Goal: Task Accomplishment & Management: Complete application form

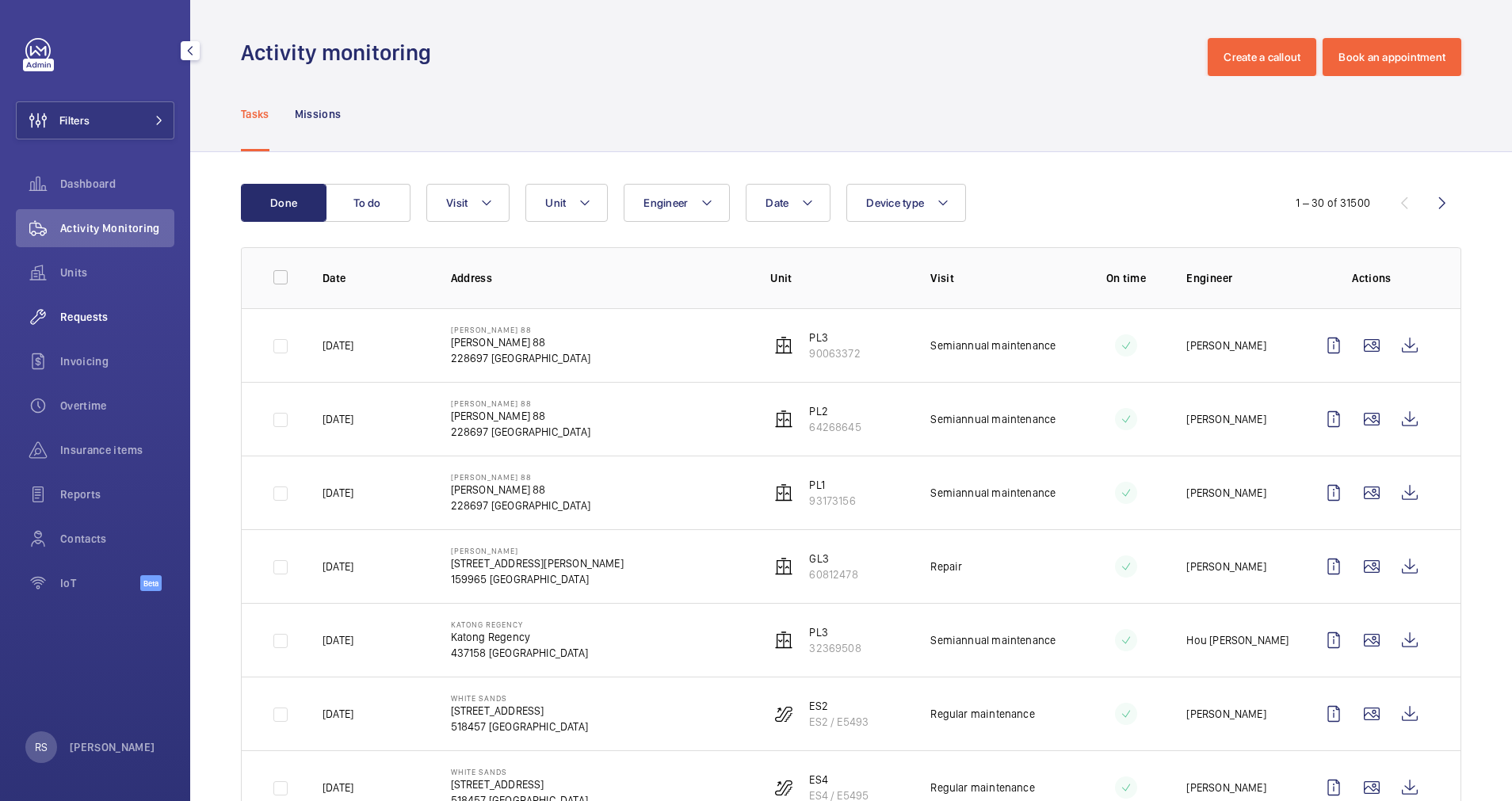
click at [85, 305] on div "Requests" at bounding box center [95, 316] width 159 height 38
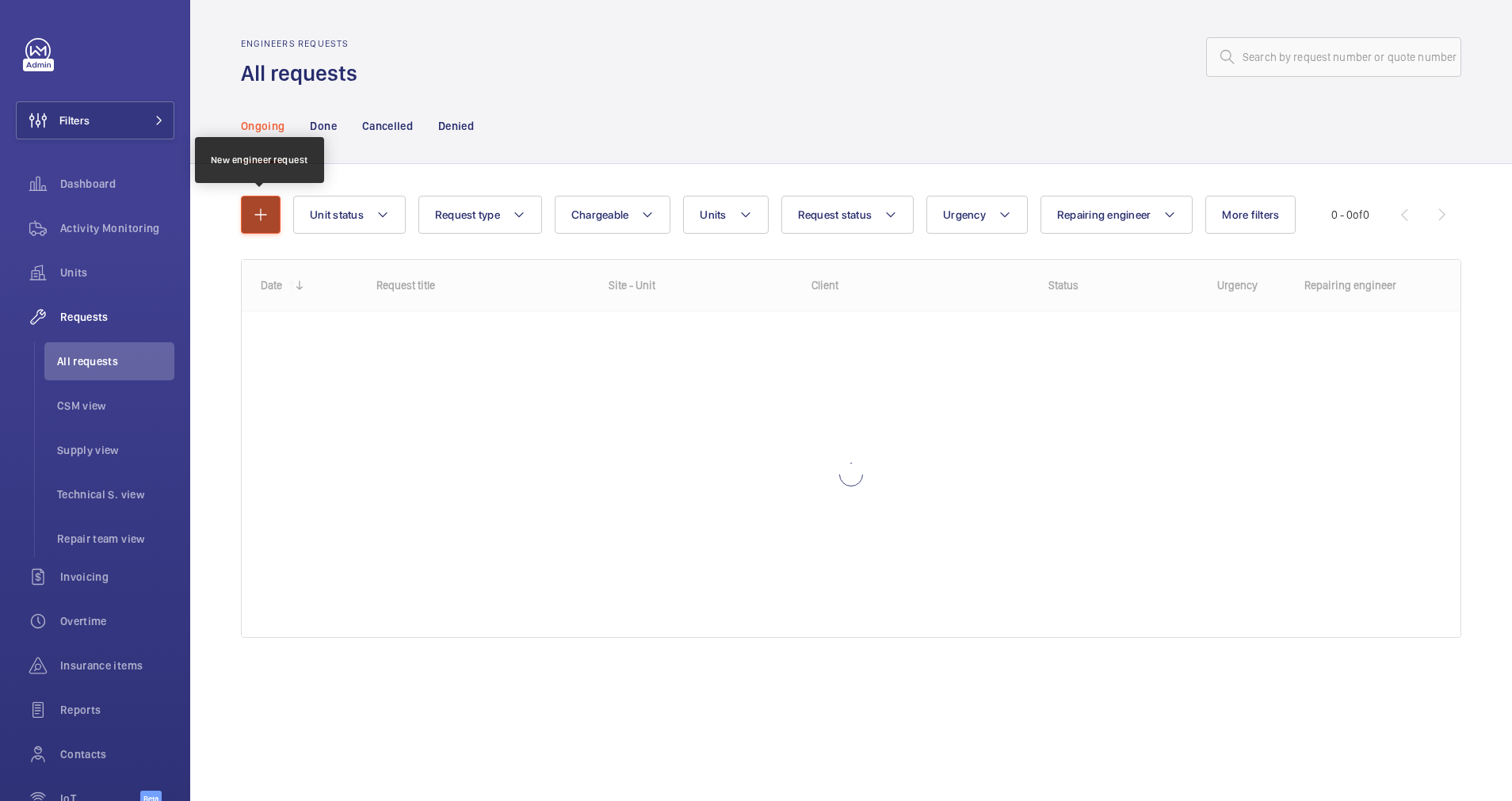
click at [264, 212] on mat-icon "button" at bounding box center [260, 214] width 19 height 19
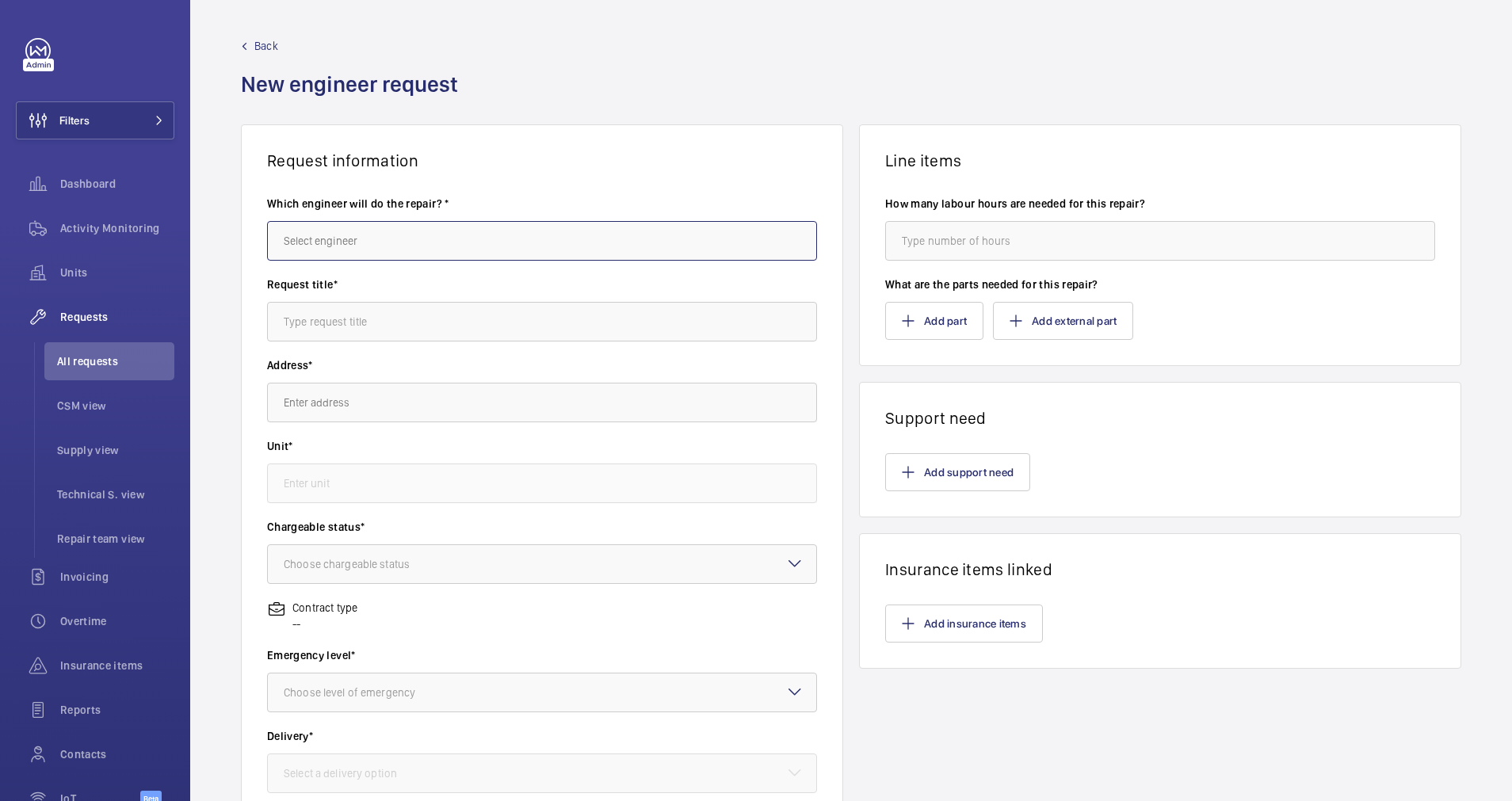
click at [403, 241] on input "text" at bounding box center [542, 240] width 550 height 39
click at [381, 293] on mat-option "[PERSON_NAME]" at bounding box center [537, 288] width 539 height 38
type input "[PERSON_NAME]"
click at [393, 330] on input "text" at bounding box center [542, 321] width 550 height 39
type input "Handrail replacement over time charges"
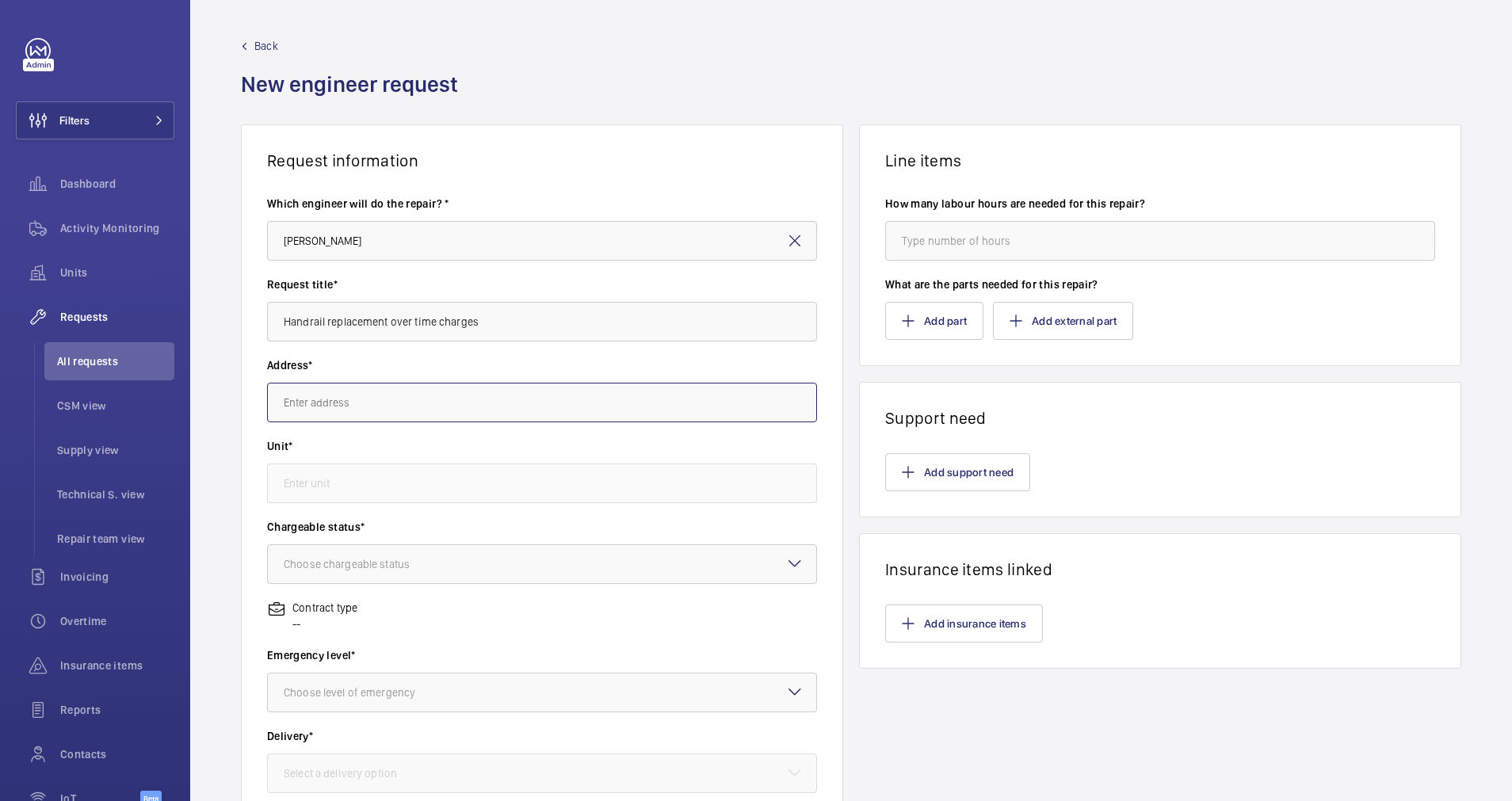
click at [408, 410] on input "text" at bounding box center [542, 402] width 550 height 39
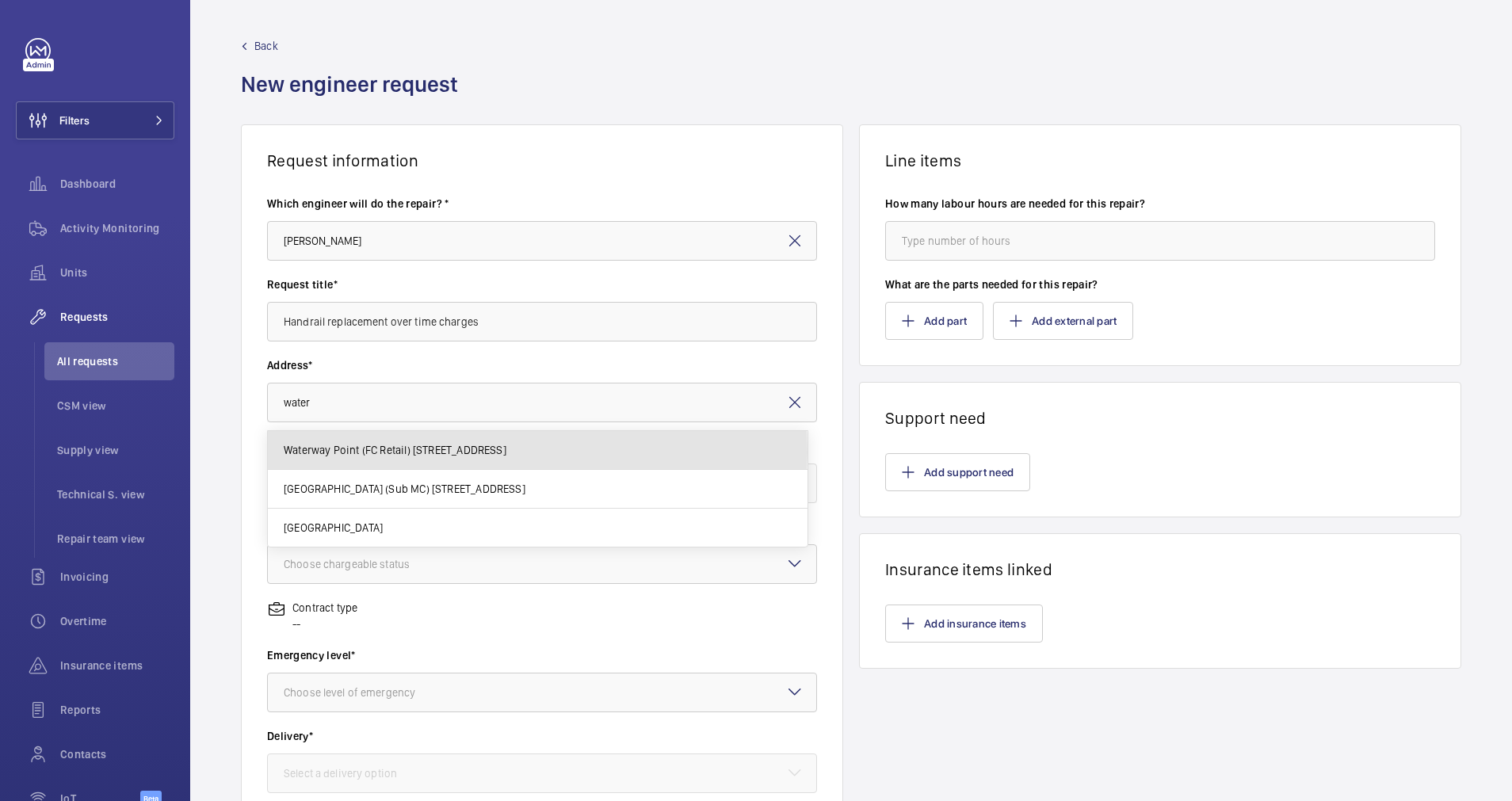
click at [370, 452] on span "Waterway Point (FC Retail) [STREET_ADDRESS]" at bounding box center [395, 449] width 223 height 16
type input "Waterway Point (FC Retail) [STREET_ADDRESS]"
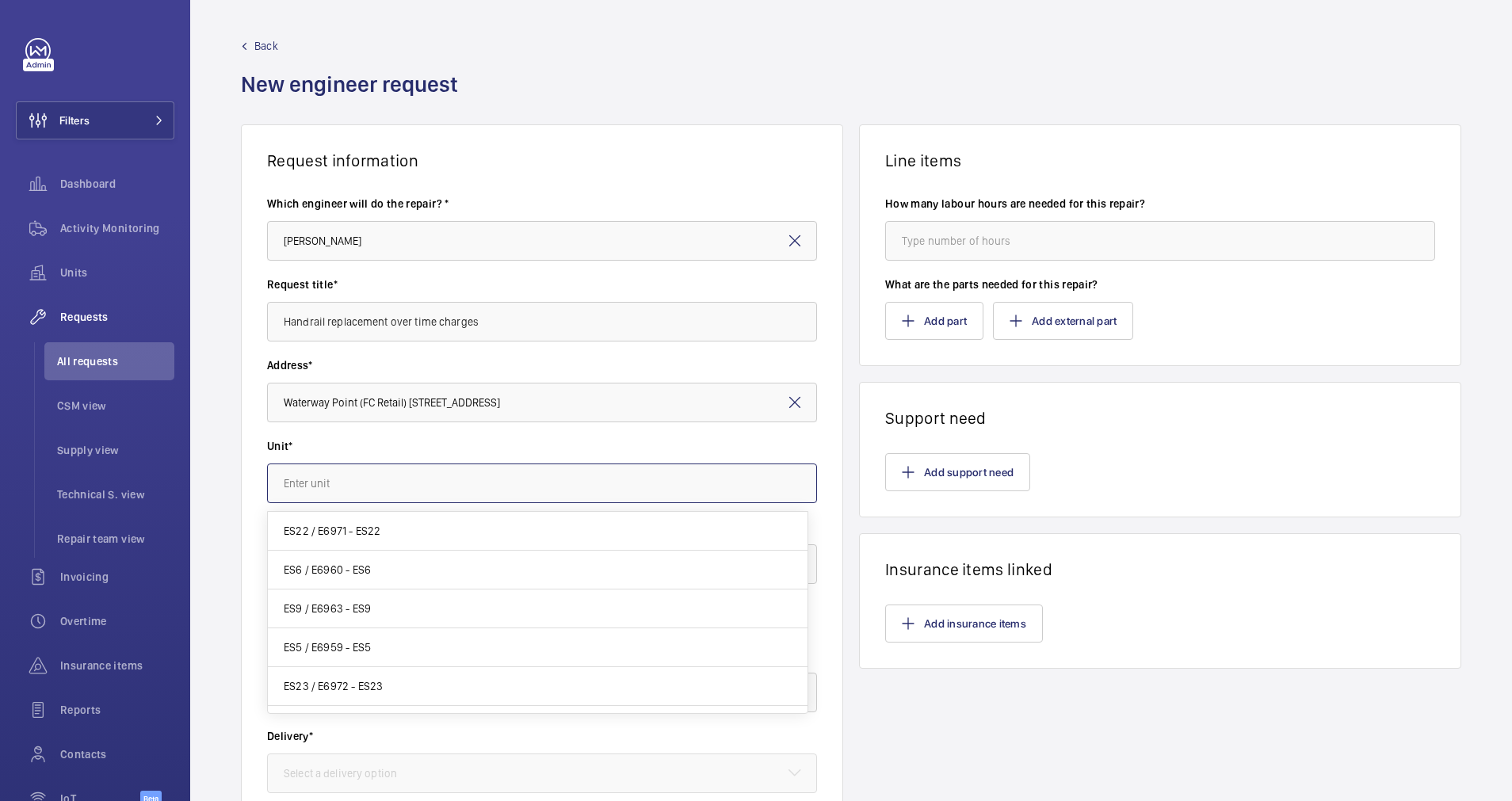
click at [385, 487] on input "text" at bounding box center [542, 483] width 550 height 39
click at [393, 532] on mat-option "PCIT1 / E6977 - PCIT1" at bounding box center [537, 530] width 539 height 38
type input "PCIT1 / E6977 - PCIT1"
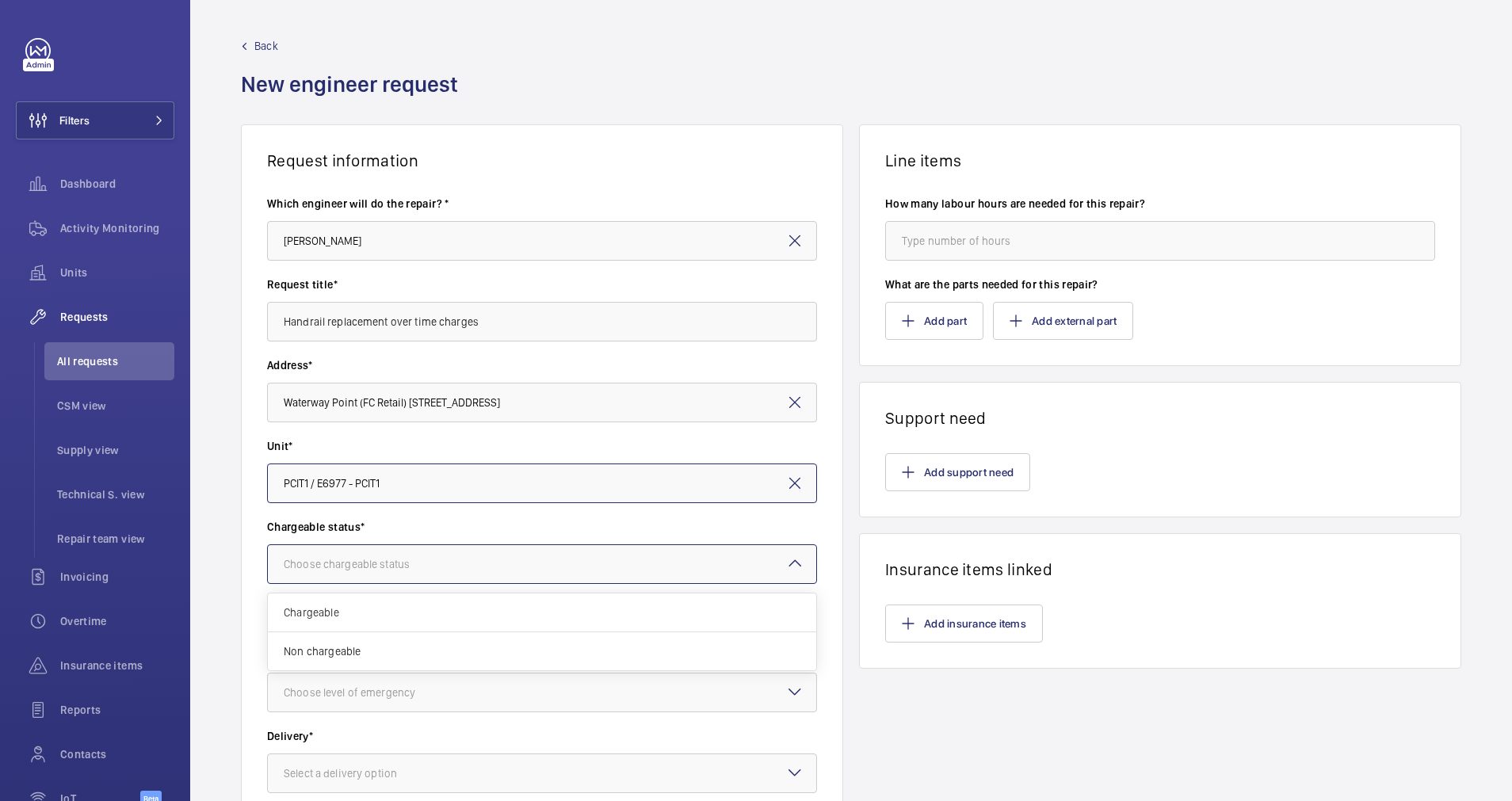
click at [376, 565] on div "Choose chargeable status" at bounding box center [367, 564] width 166 height 16
click at [336, 615] on span "Chargeable" at bounding box center [542, 612] width 516 height 16
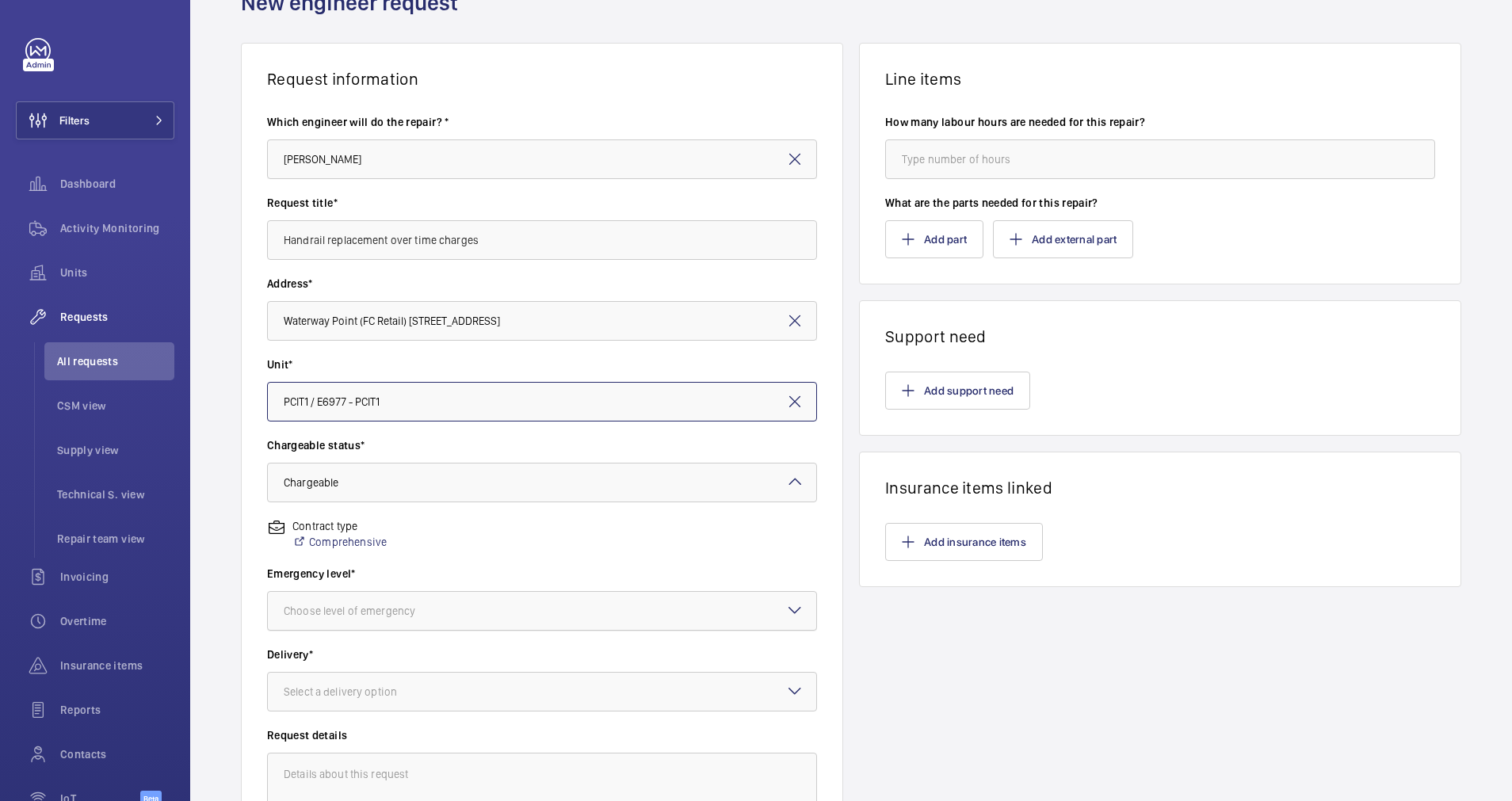
scroll to position [119, 0]
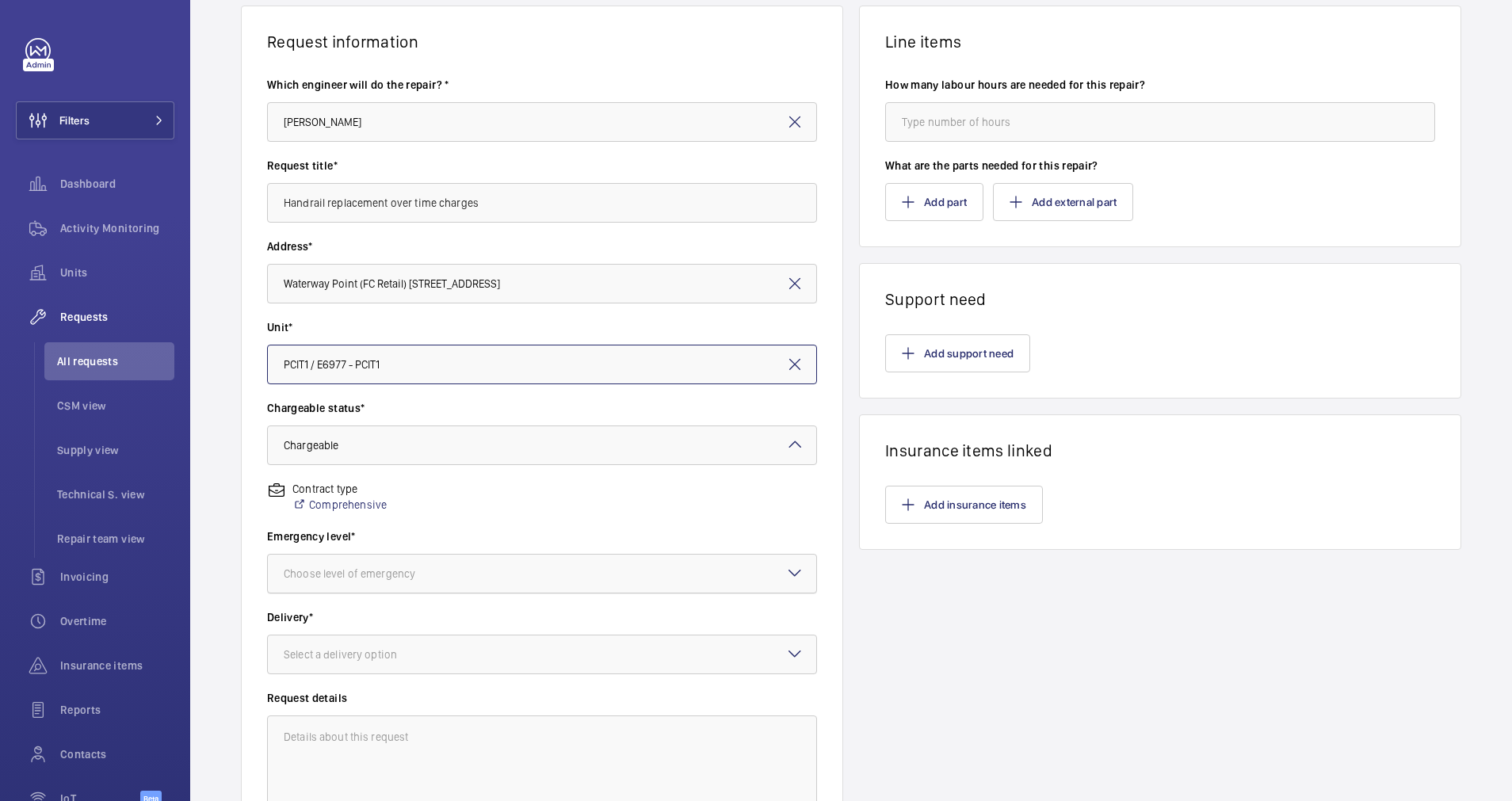
click at [519, 584] on div at bounding box center [542, 573] width 548 height 38
click at [316, 704] on span "Urgent" at bounding box center [542, 700] width 516 height 16
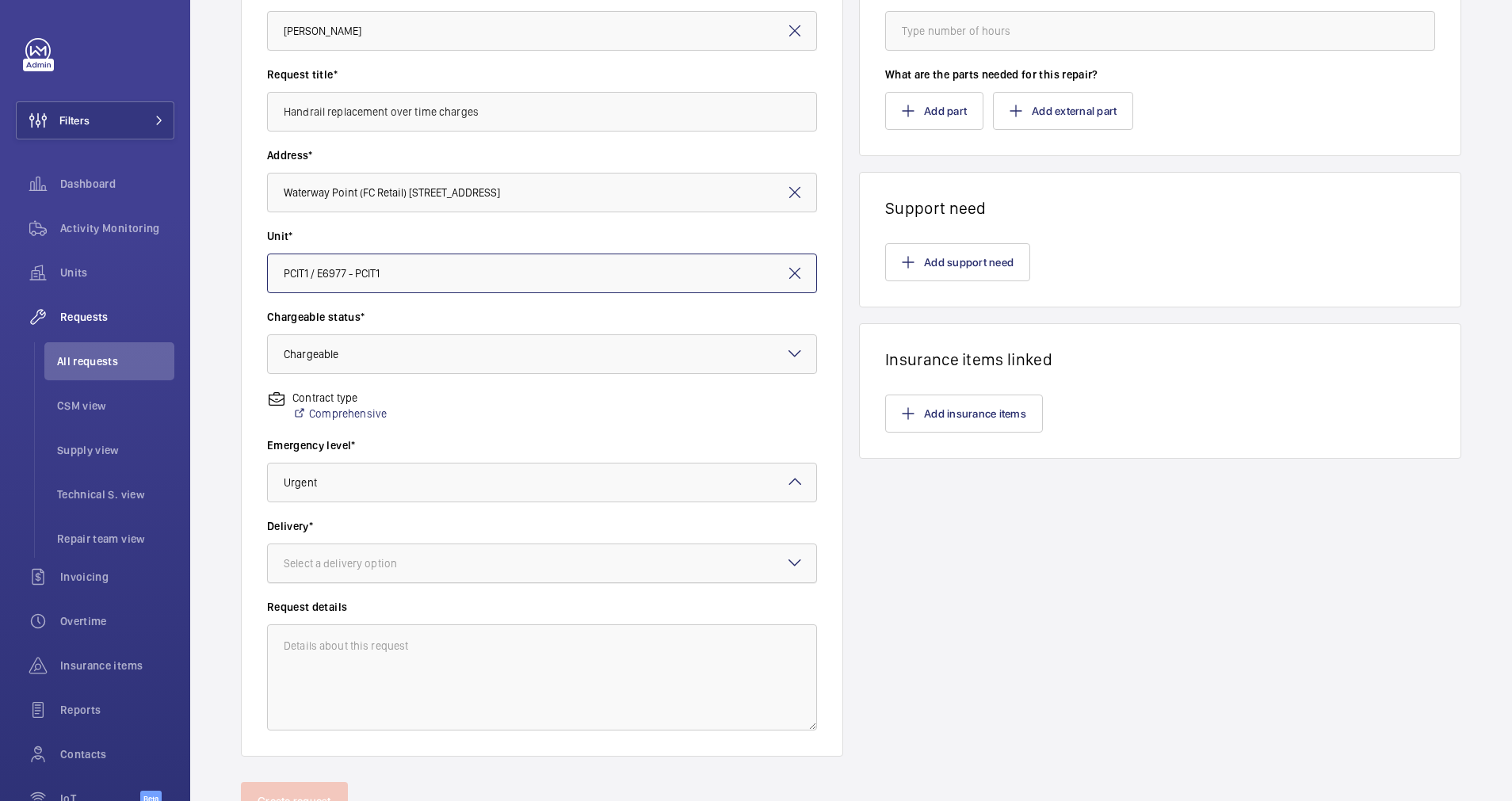
scroll to position [280, 0]
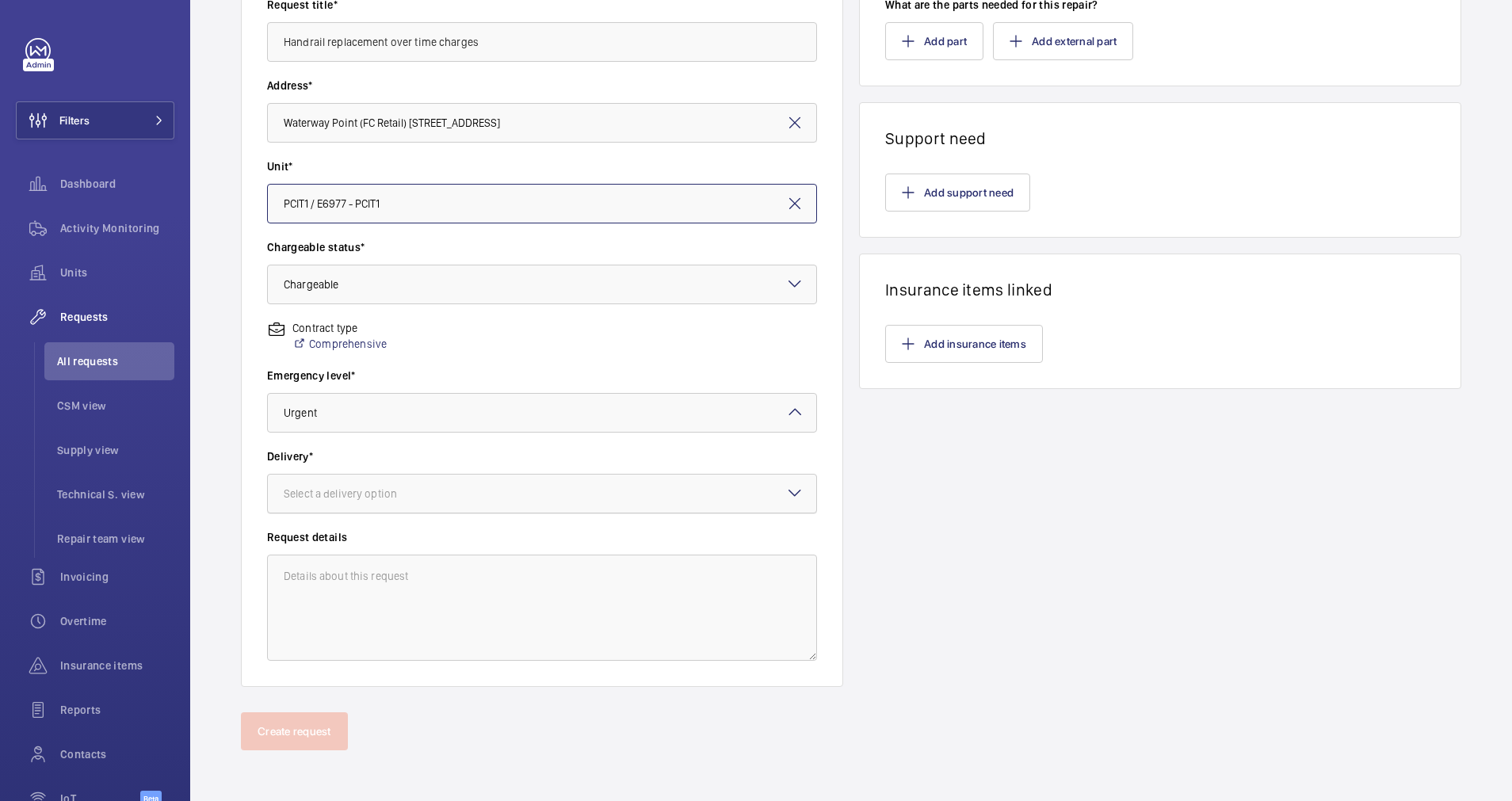
click at [378, 506] on div at bounding box center [542, 493] width 548 height 38
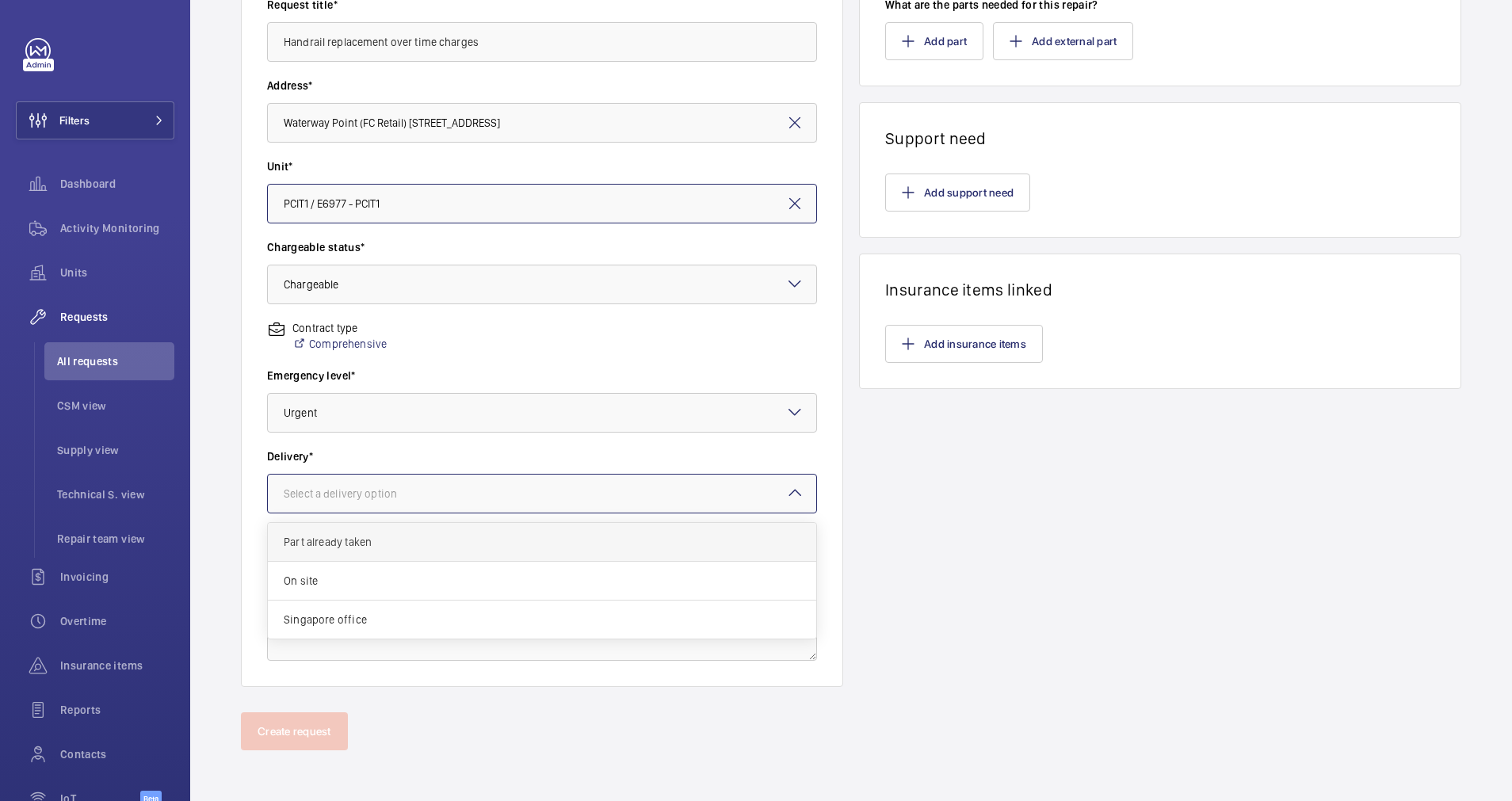
click at [357, 549] on span "Part already taken" at bounding box center [542, 542] width 516 height 16
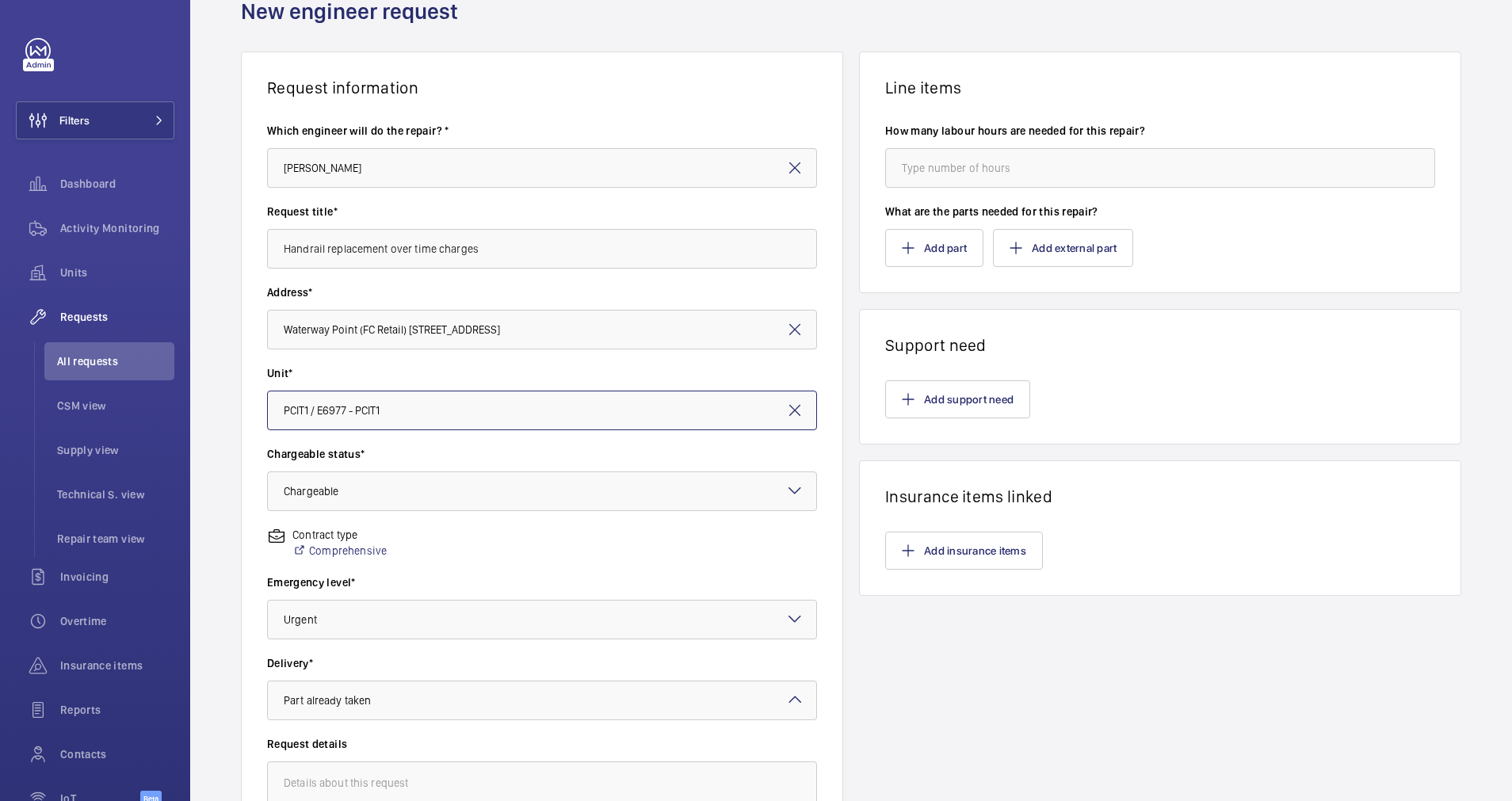
scroll to position [0, 0]
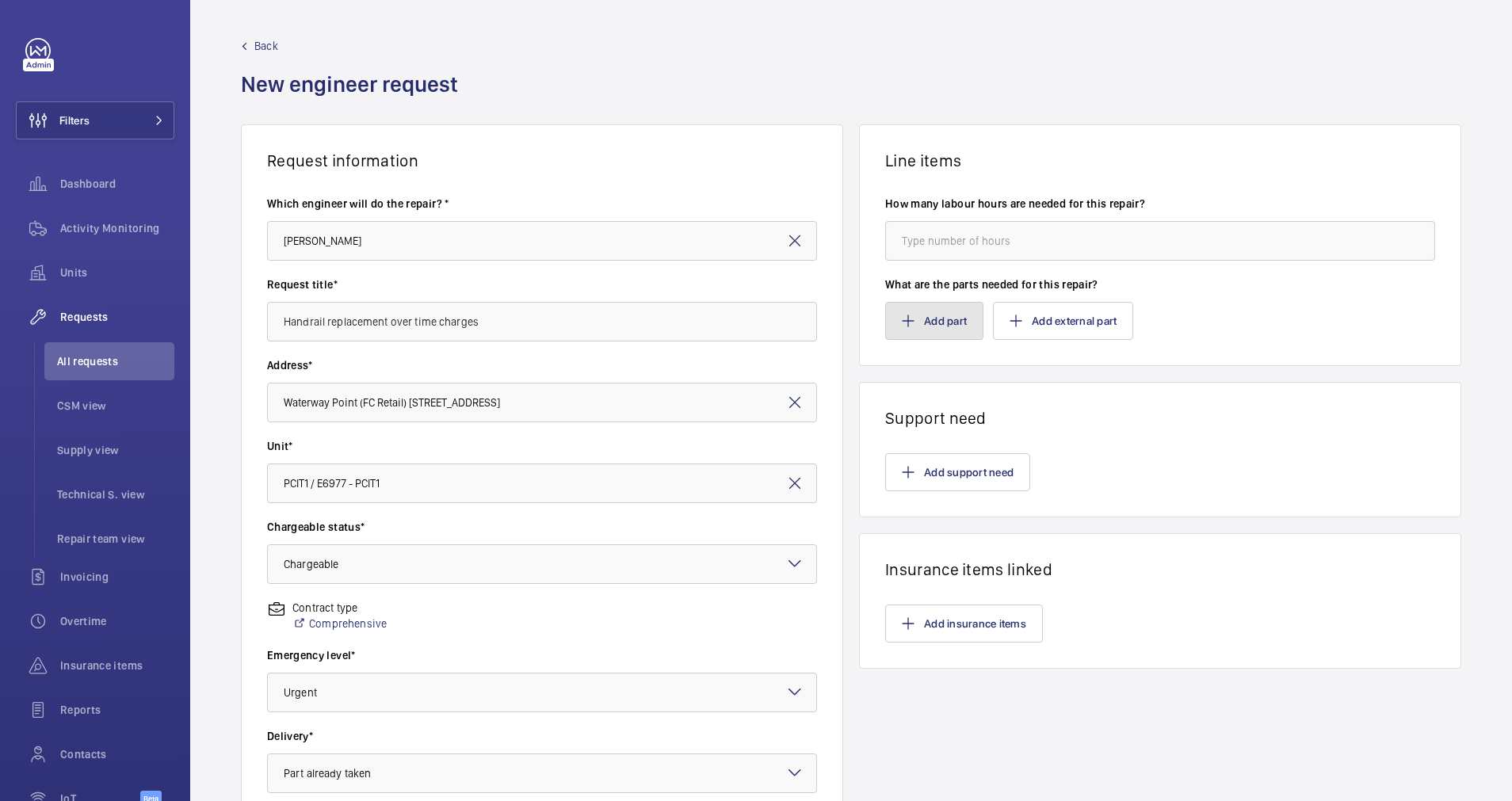
click at [920, 317] on button "Add part" at bounding box center [934, 320] width 99 height 38
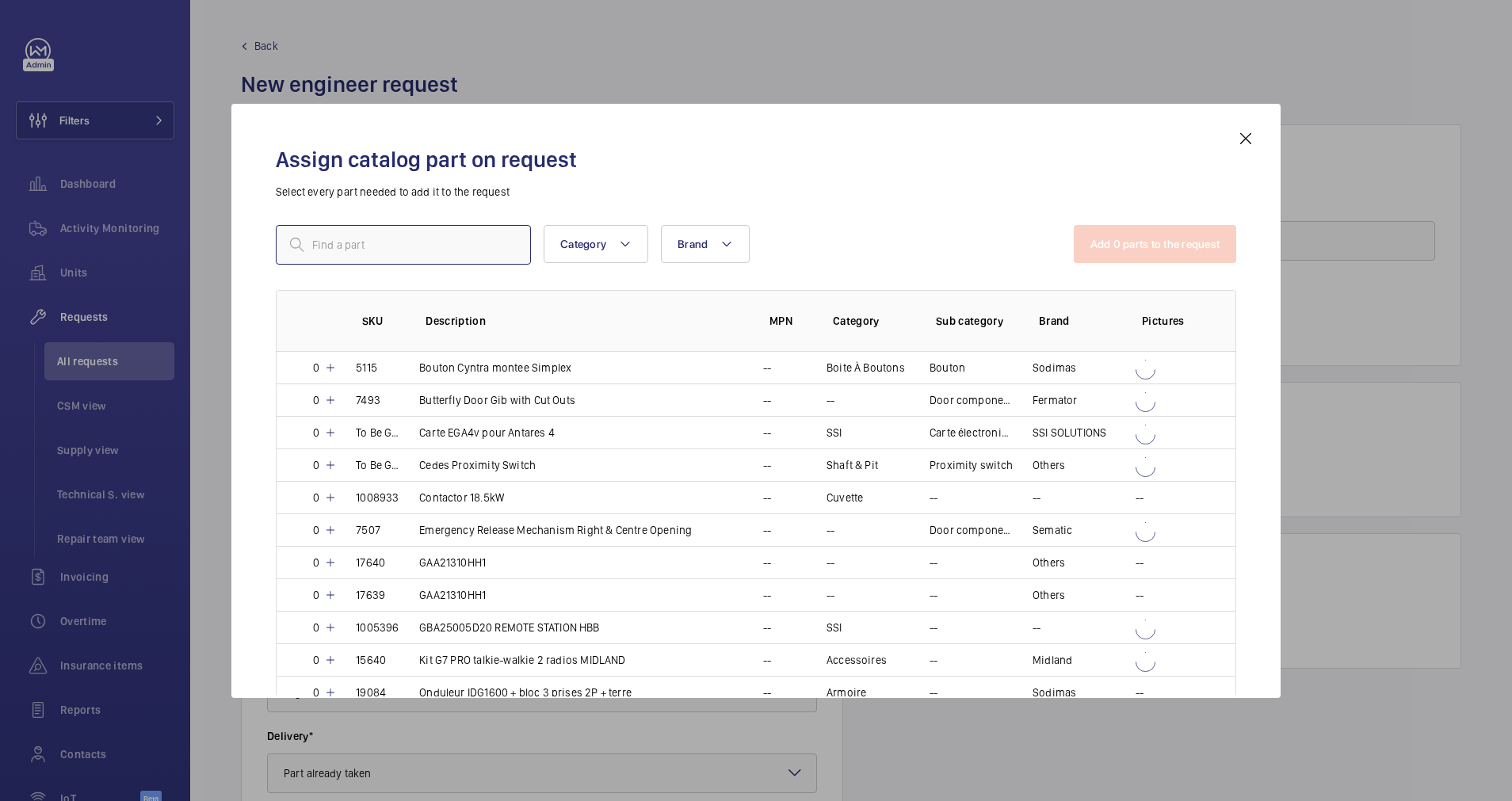
click at [434, 250] on input "text" at bounding box center [403, 244] width 255 height 39
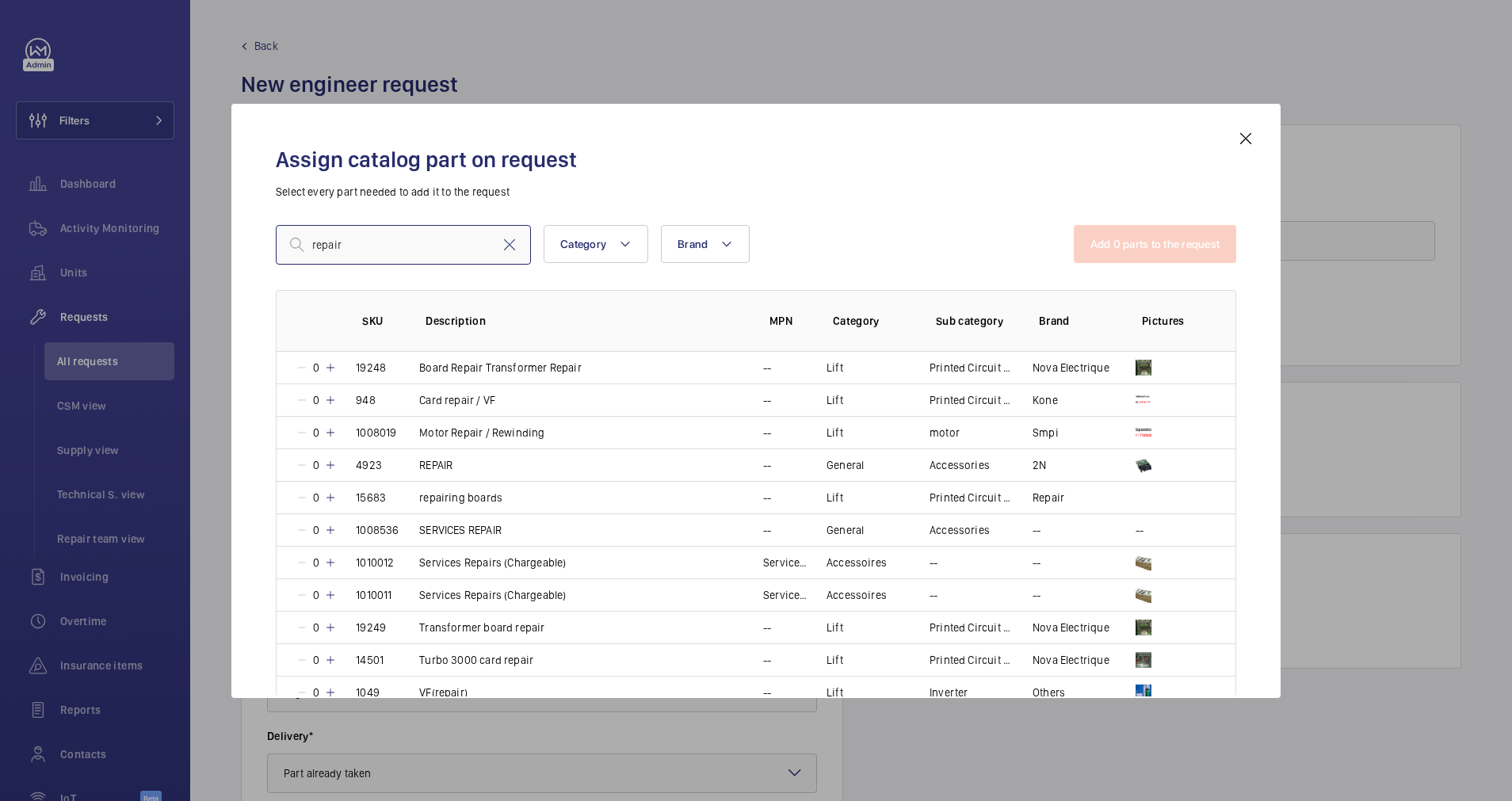
type input "repair"
click at [950, 88] on div at bounding box center [756, 400] width 1512 height 801
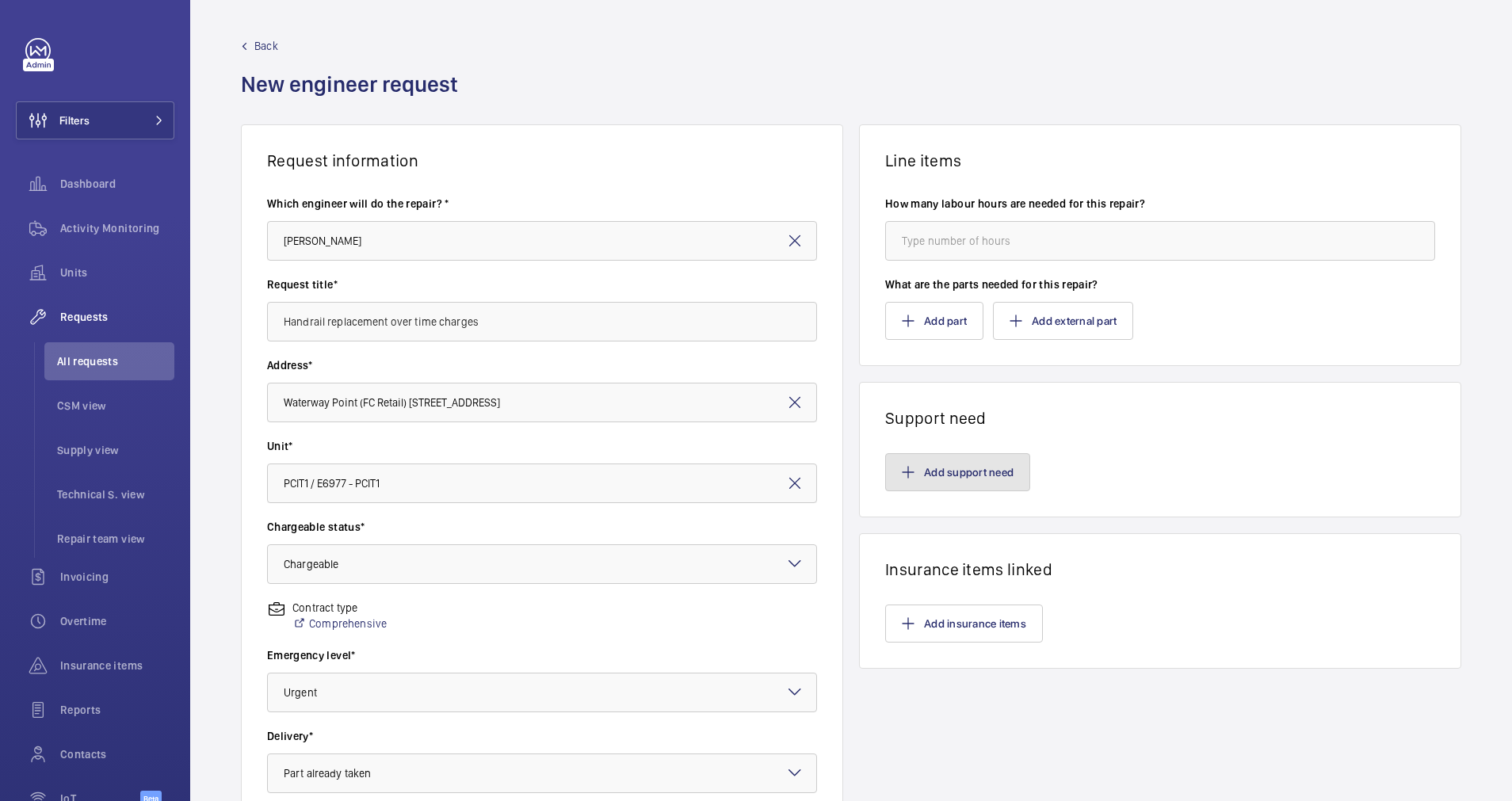
click at [959, 473] on button "Add support need" at bounding box center [957, 472] width 145 height 38
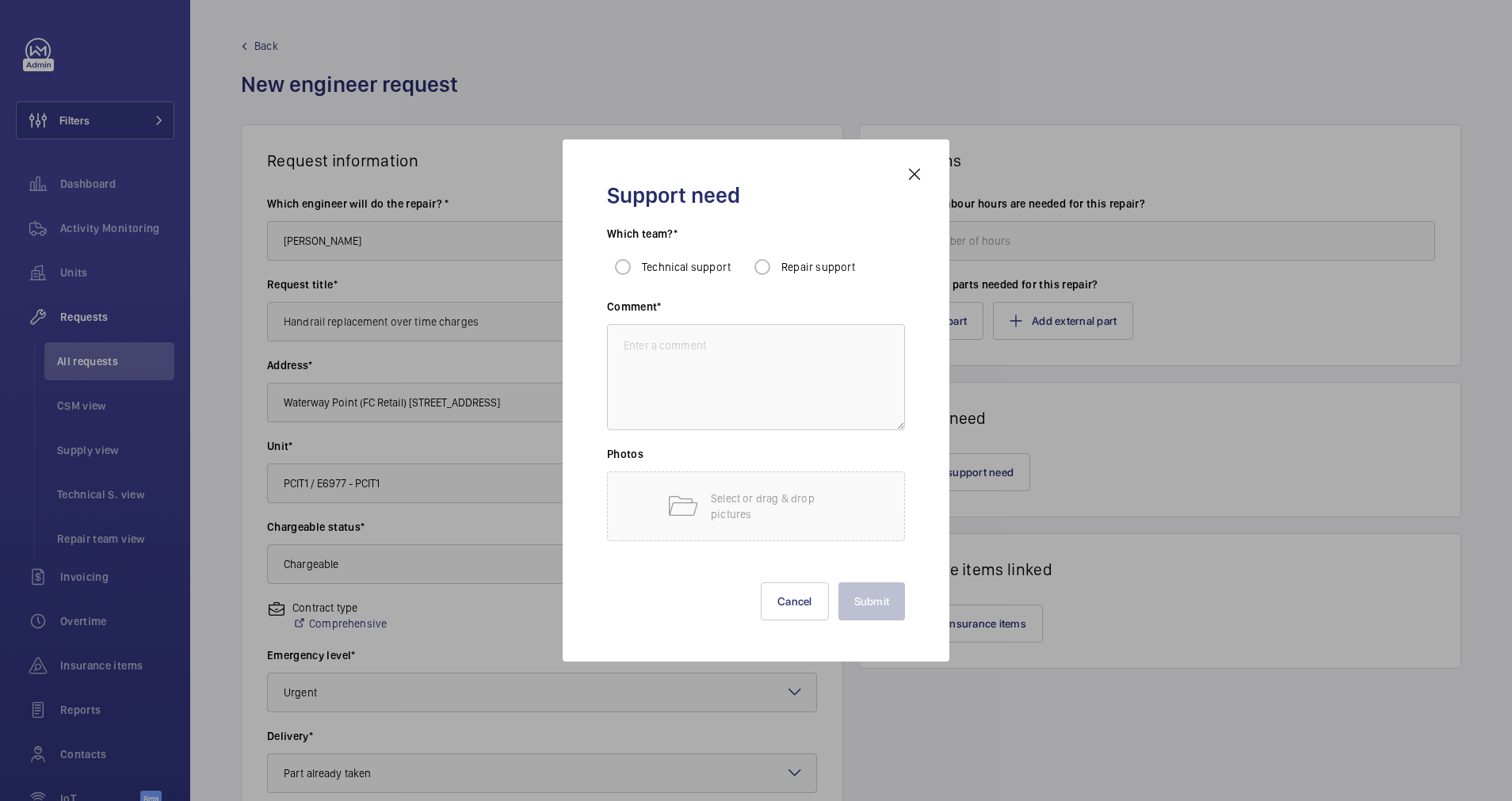
click at [1201, 466] on div at bounding box center [756, 400] width 1512 height 801
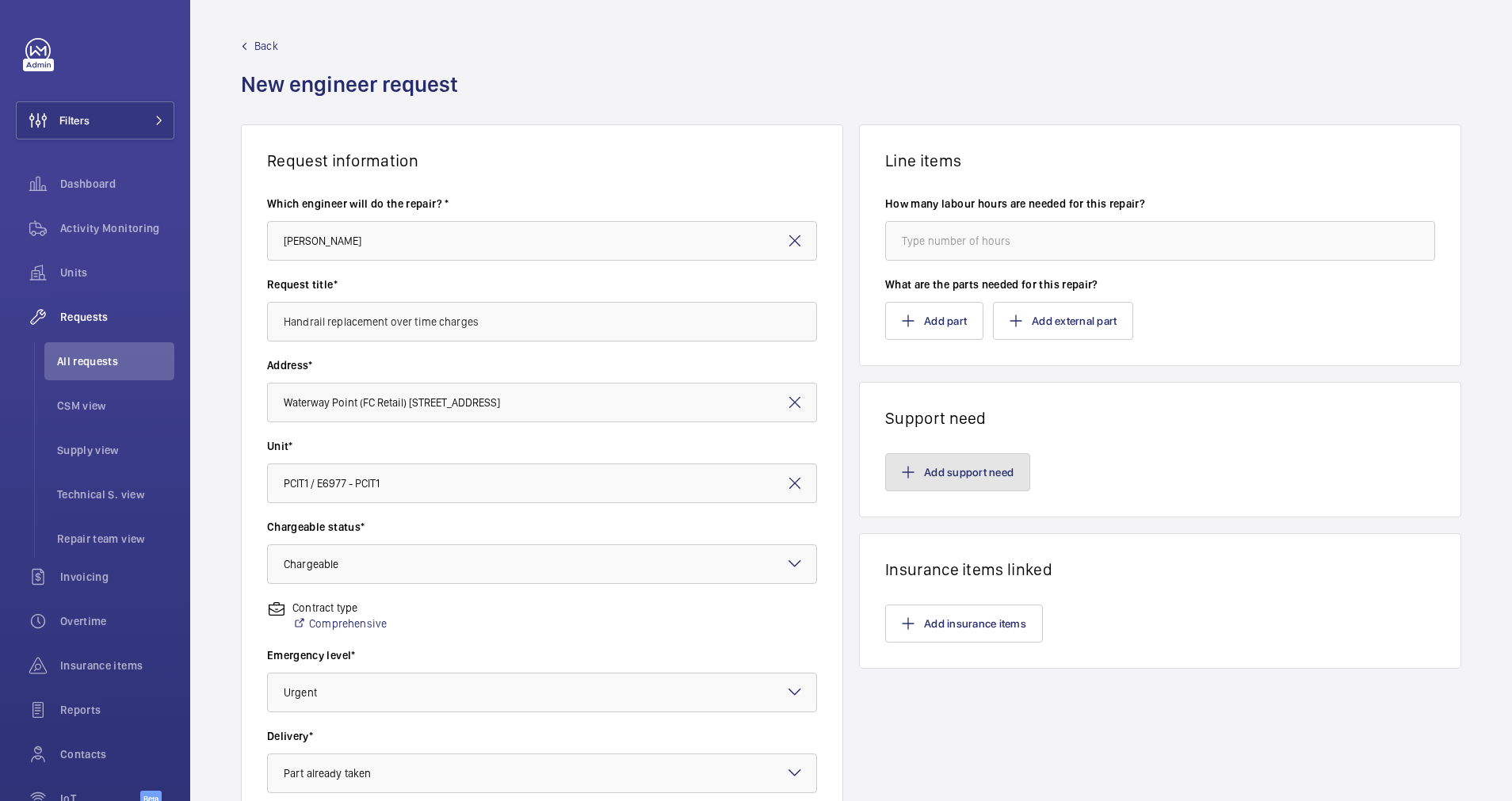
click at [982, 469] on button "Add support need" at bounding box center [957, 472] width 145 height 38
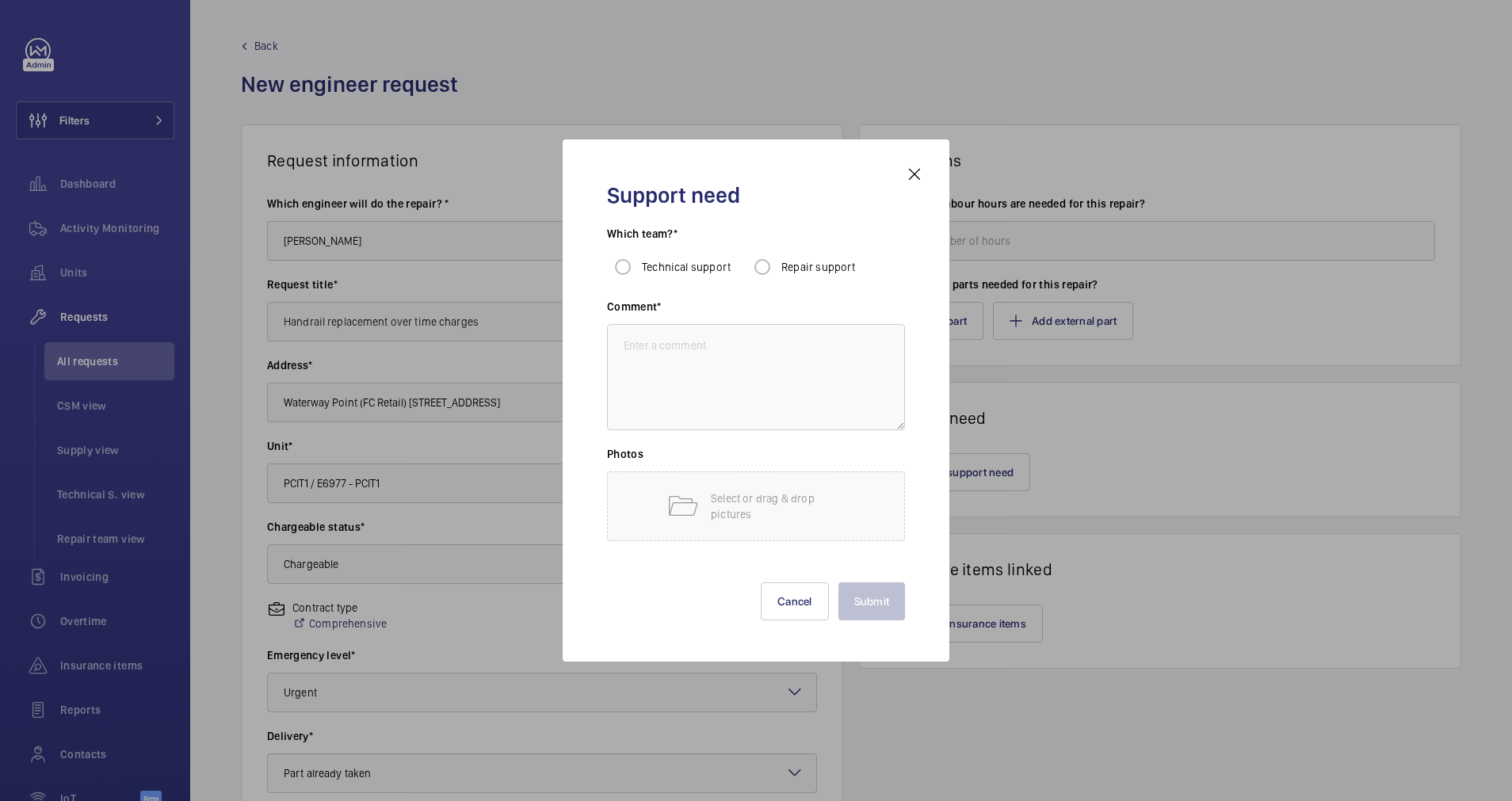
click at [780, 258] on div "Repair support" at bounding box center [800, 267] width 109 height 32
click at [767, 259] on input "Repair support" at bounding box center [762, 267] width 32 height 32
radio input "true"
click at [741, 358] on textarea at bounding box center [756, 377] width 298 height 106
type textarea "subcontractor"
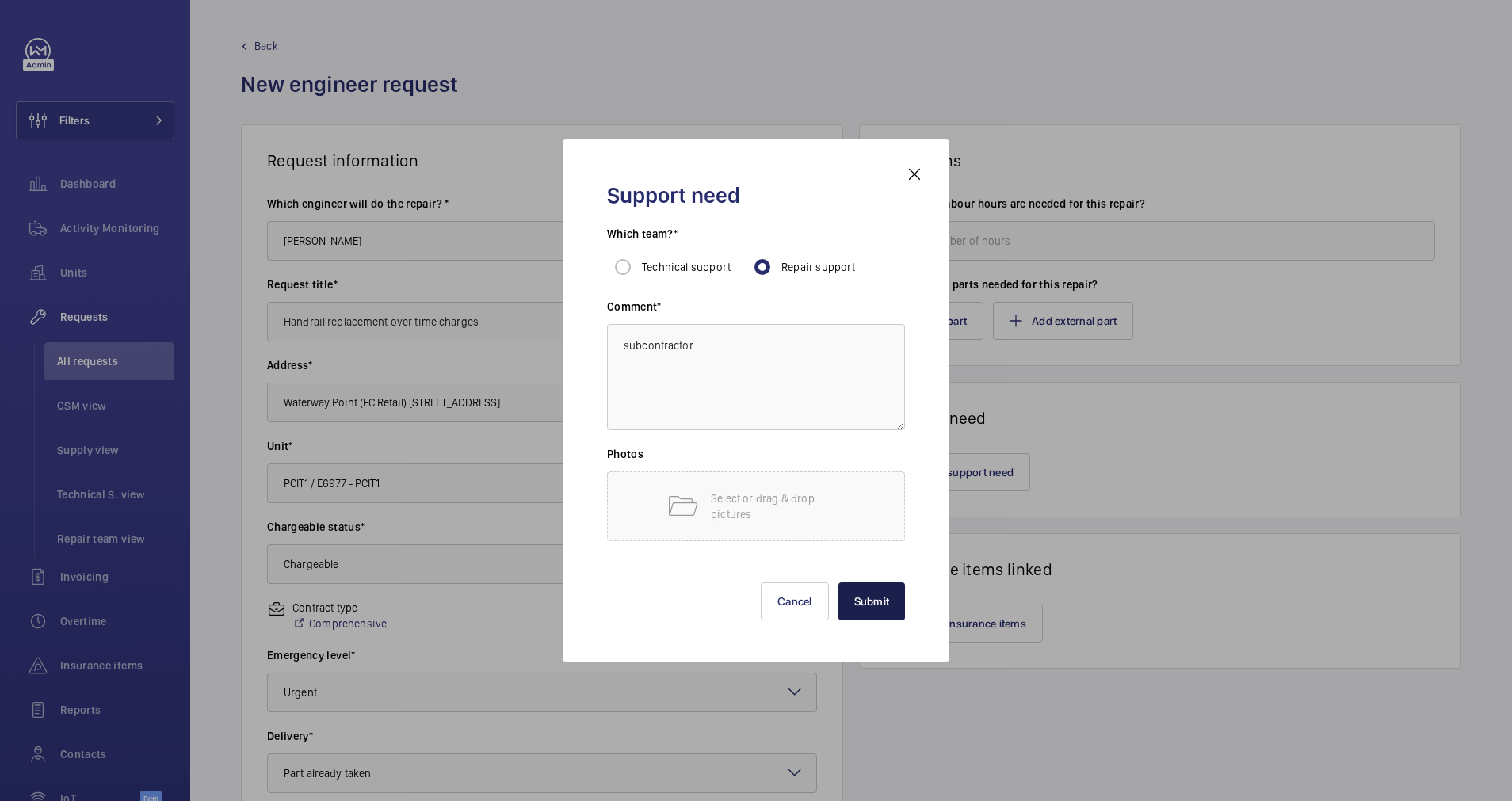
click at [870, 599] on button "Submit" at bounding box center [871, 601] width 67 height 38
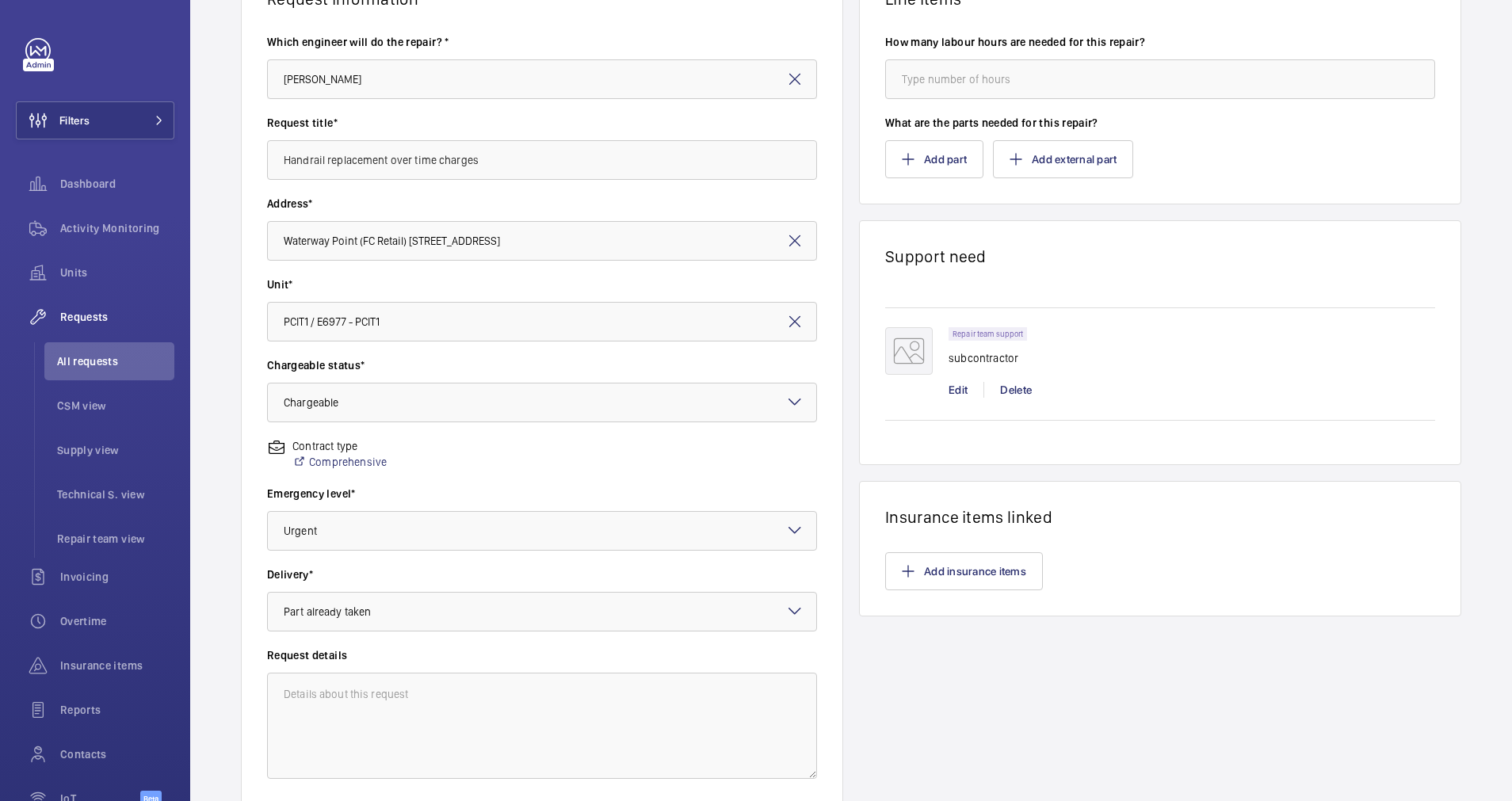
scroll to position [280, 0]
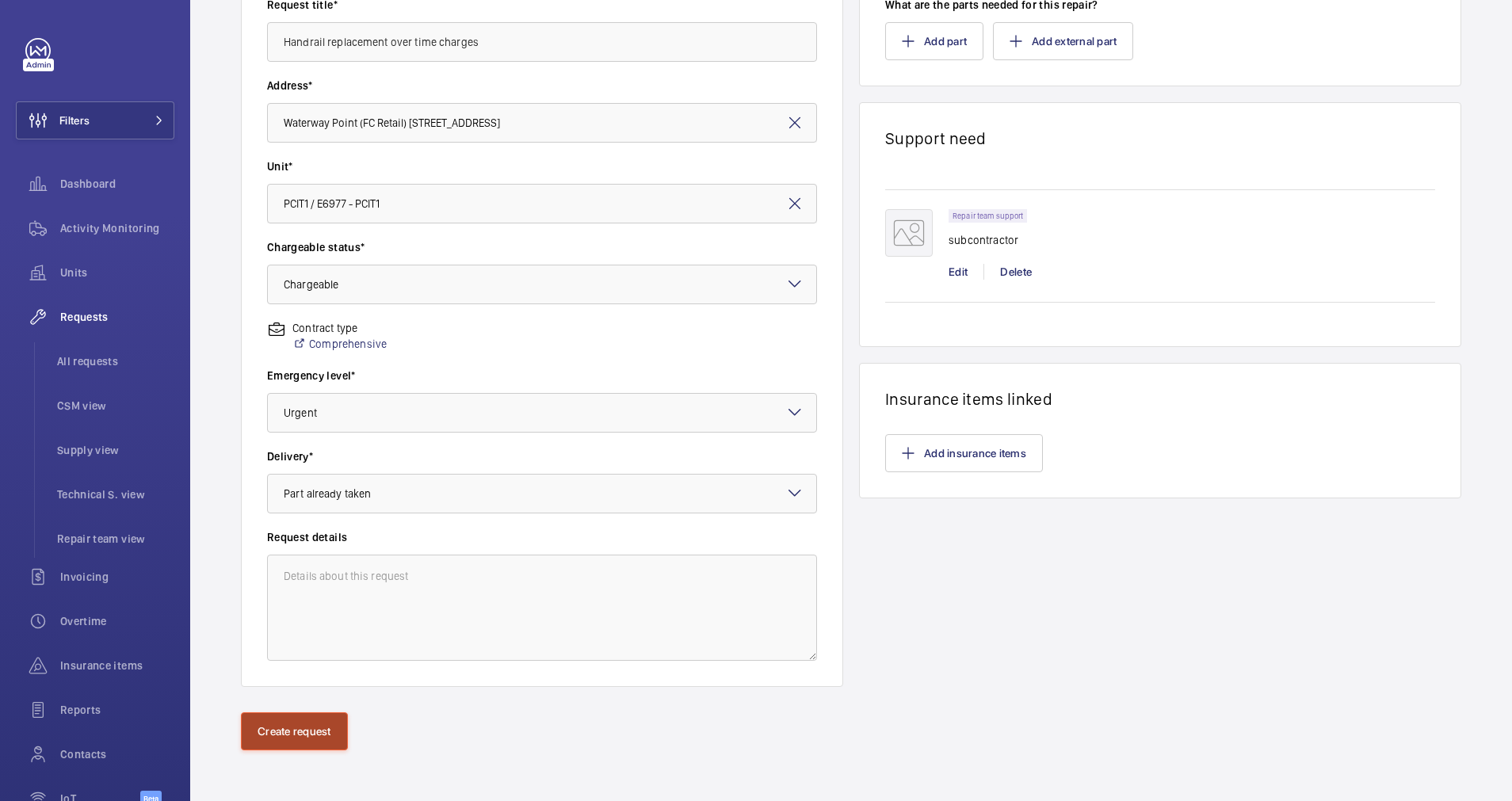
click at [301, 739] on button "Create request" at bounding box center [294, 731] width 107 height 38
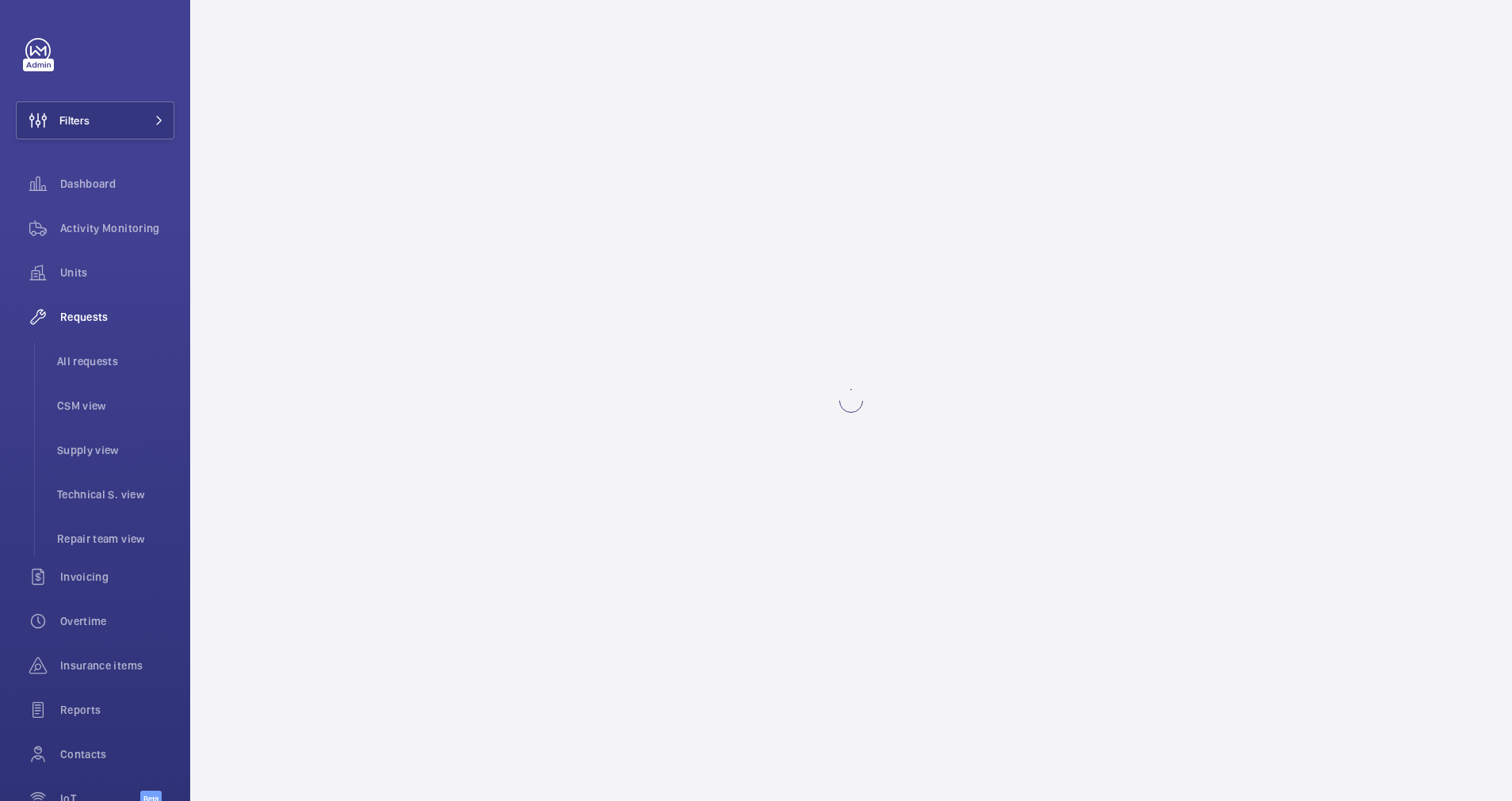
scroll to position [0, 0]
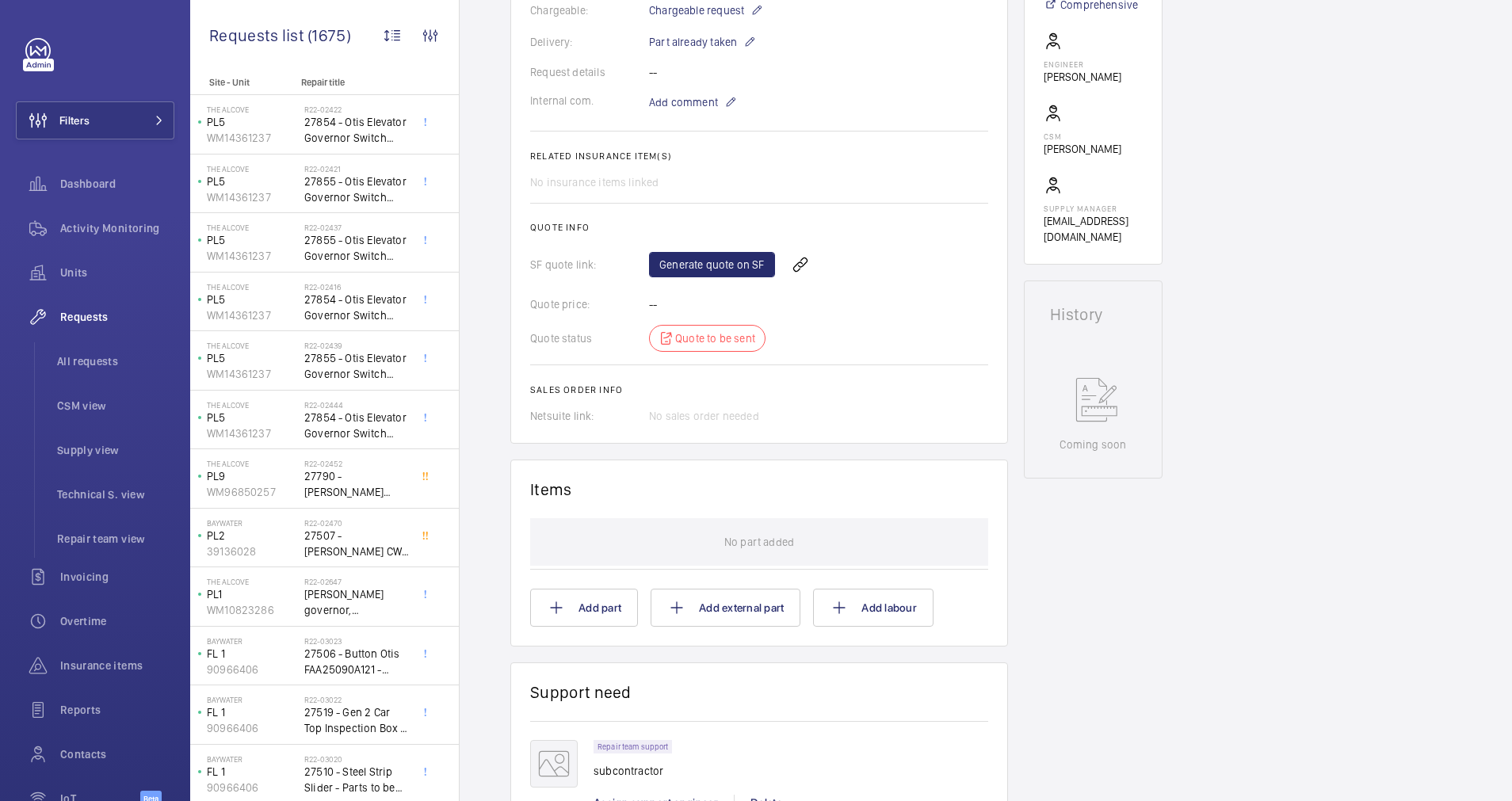
scroll to position [475, 0]
click at [799, 260] on wm-front-icon-button at bounding box center [799, 263] width 38 height 38
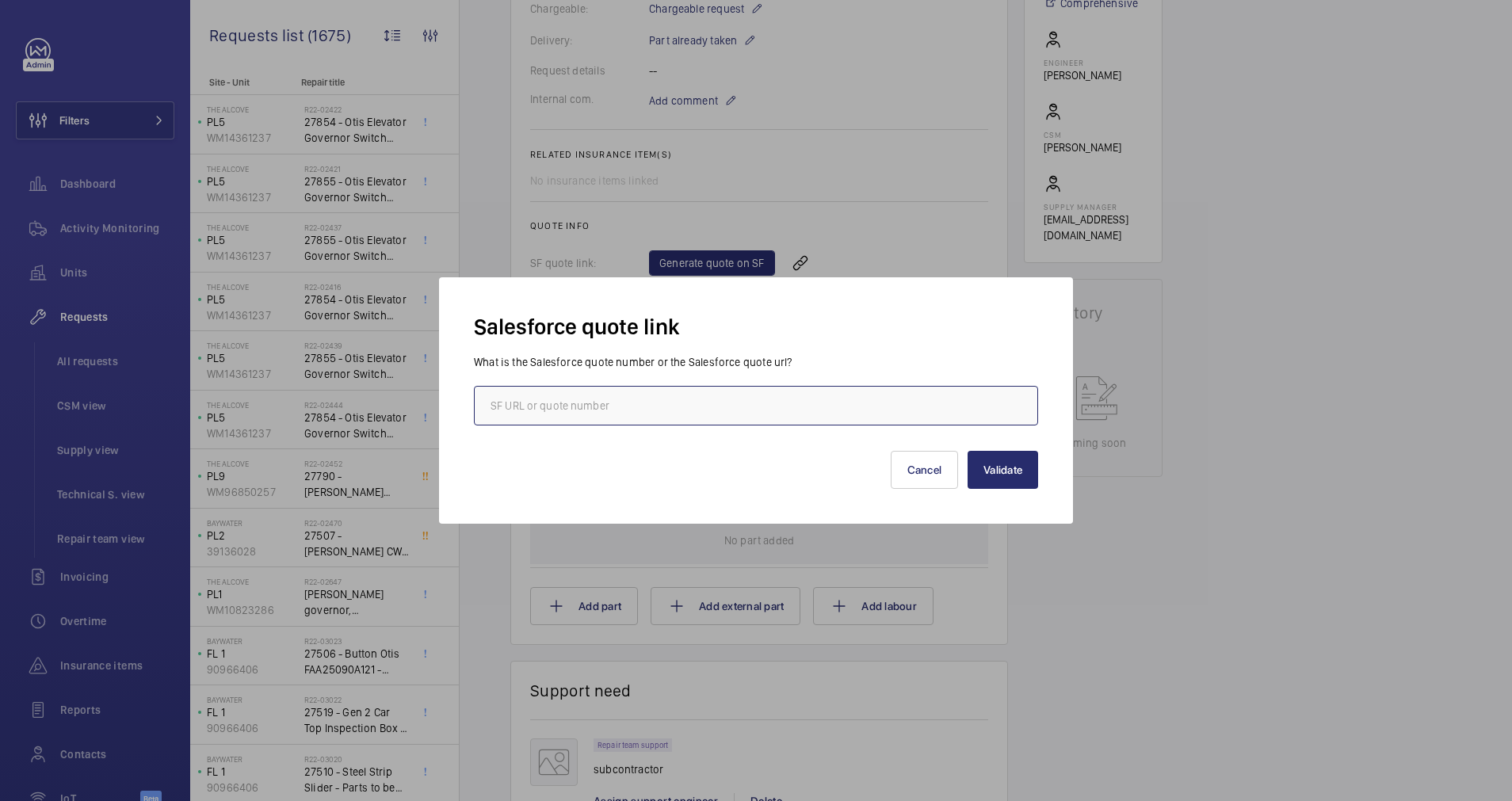
click at [570, 406] on input "text" at bounding box center [756, 405] width 564 height 39
type input "00019158"
click at [1021, 452] on div "Validate Cancel" at bounding box center [756, 457] width 564 height 63
click at [1022, 460] on button "Validate" at bounding box center [1002, 469] width 71 height 38
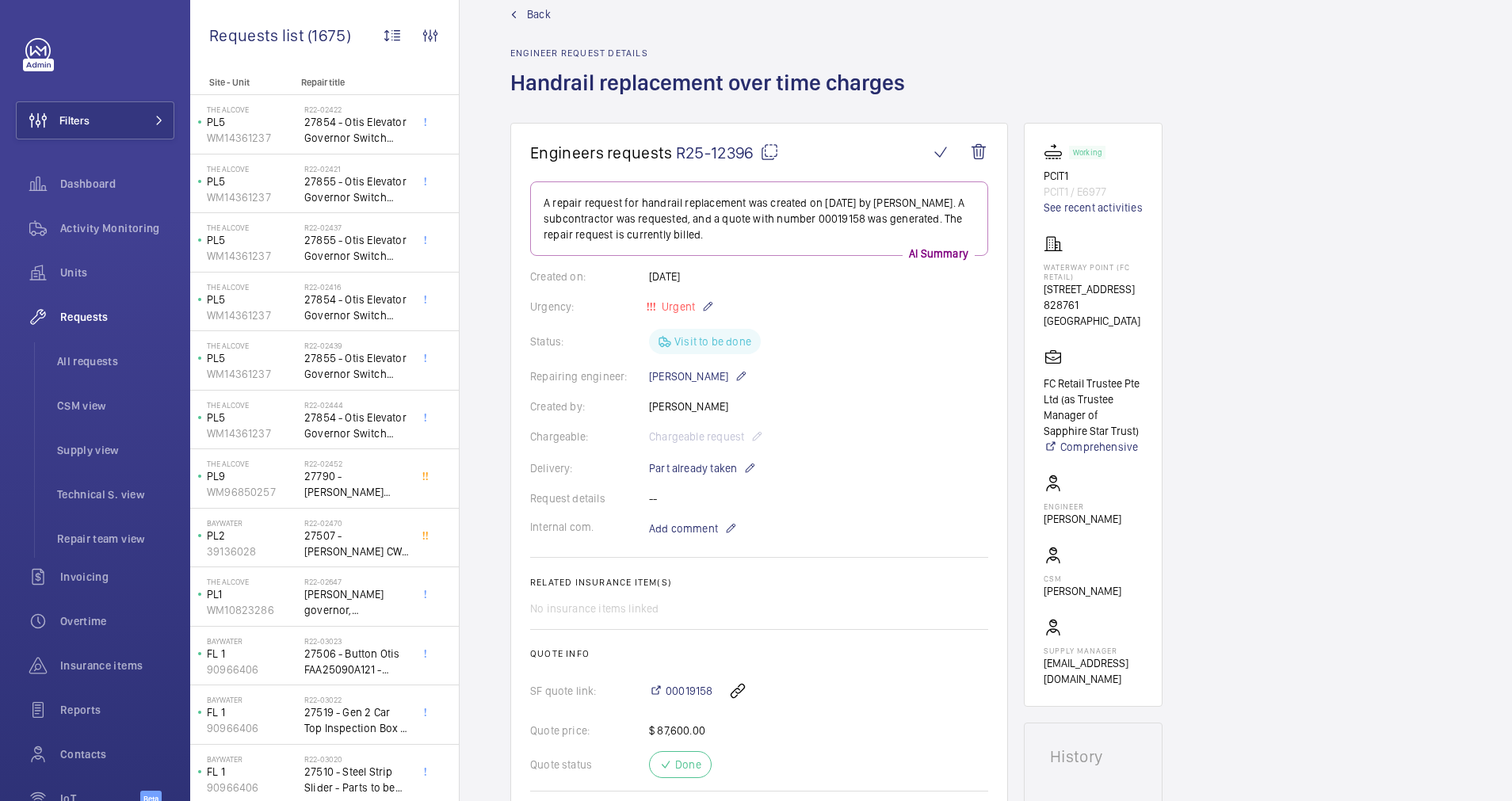
scroll to position [0, 0]
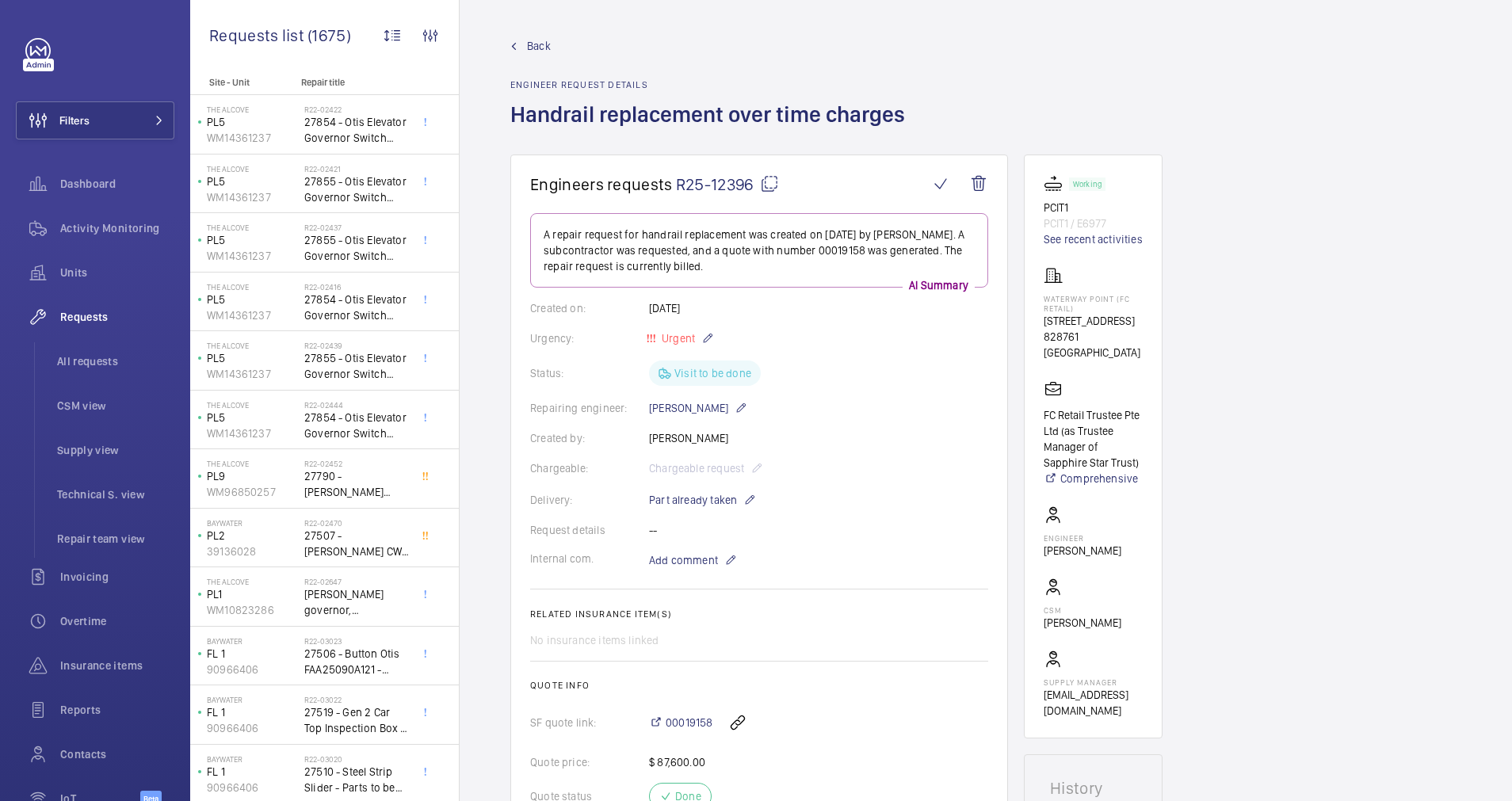
click at [530, 32] on wm-front-admin-header "Back Engineer request details Handrail replacement over time charges" at bounding box center [985, 77] width 1052 height 155
click at [534, 48] on span "Back" at bounding box center [538, 46] width 24 height 16
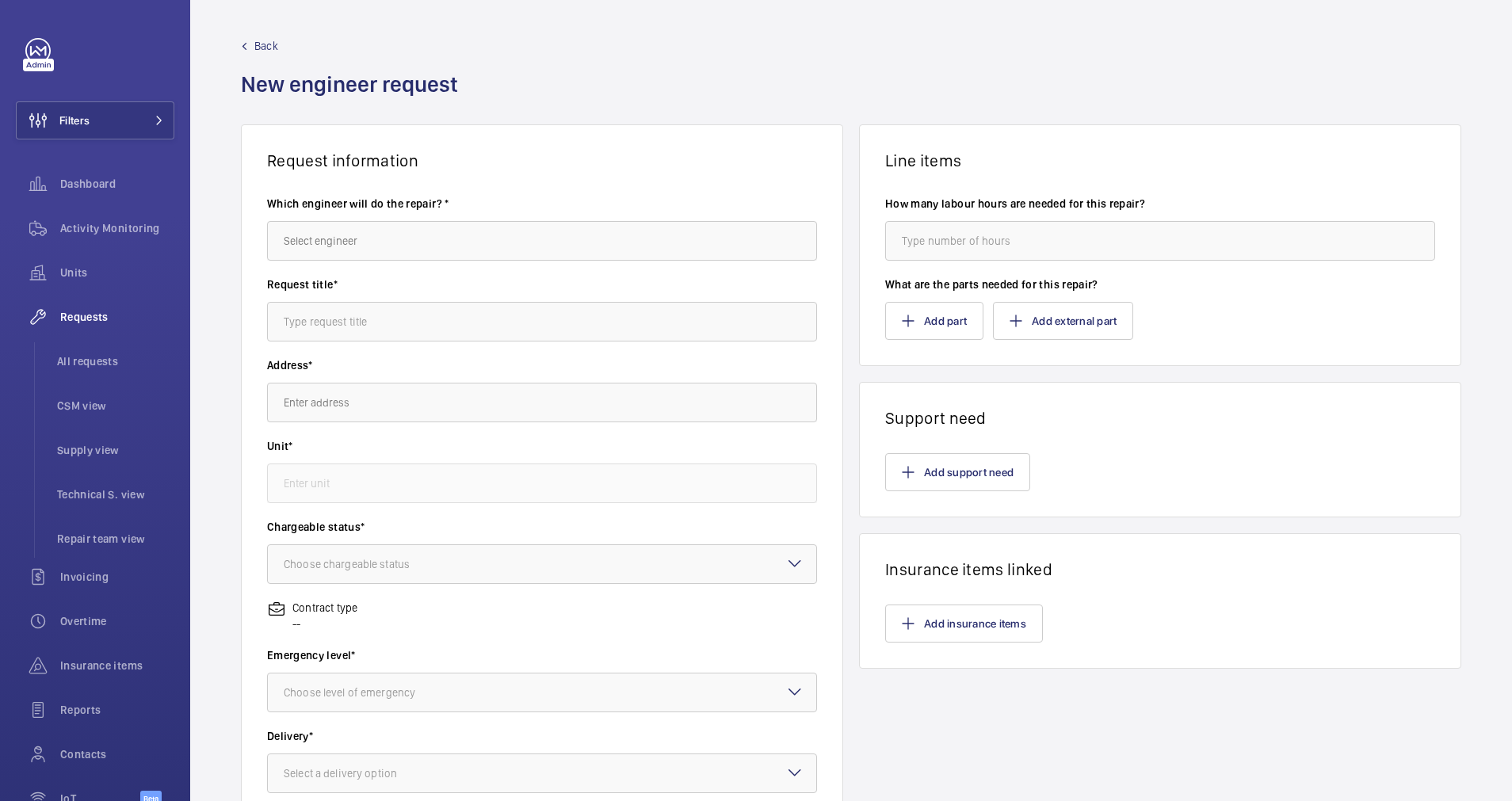
click at [441, 207] on label "Which engineer will do the repair? *" at bounding box center [542, 204] width 550 height 16
click at [442, 235] on input "text" at bounding box center [542, 240] width 550 height 39
click at [403, 288] on mat-option "[PERSON_NAME] Dela [PERSON_NAME]" at bounding box center [537, 288] width 539 height 38
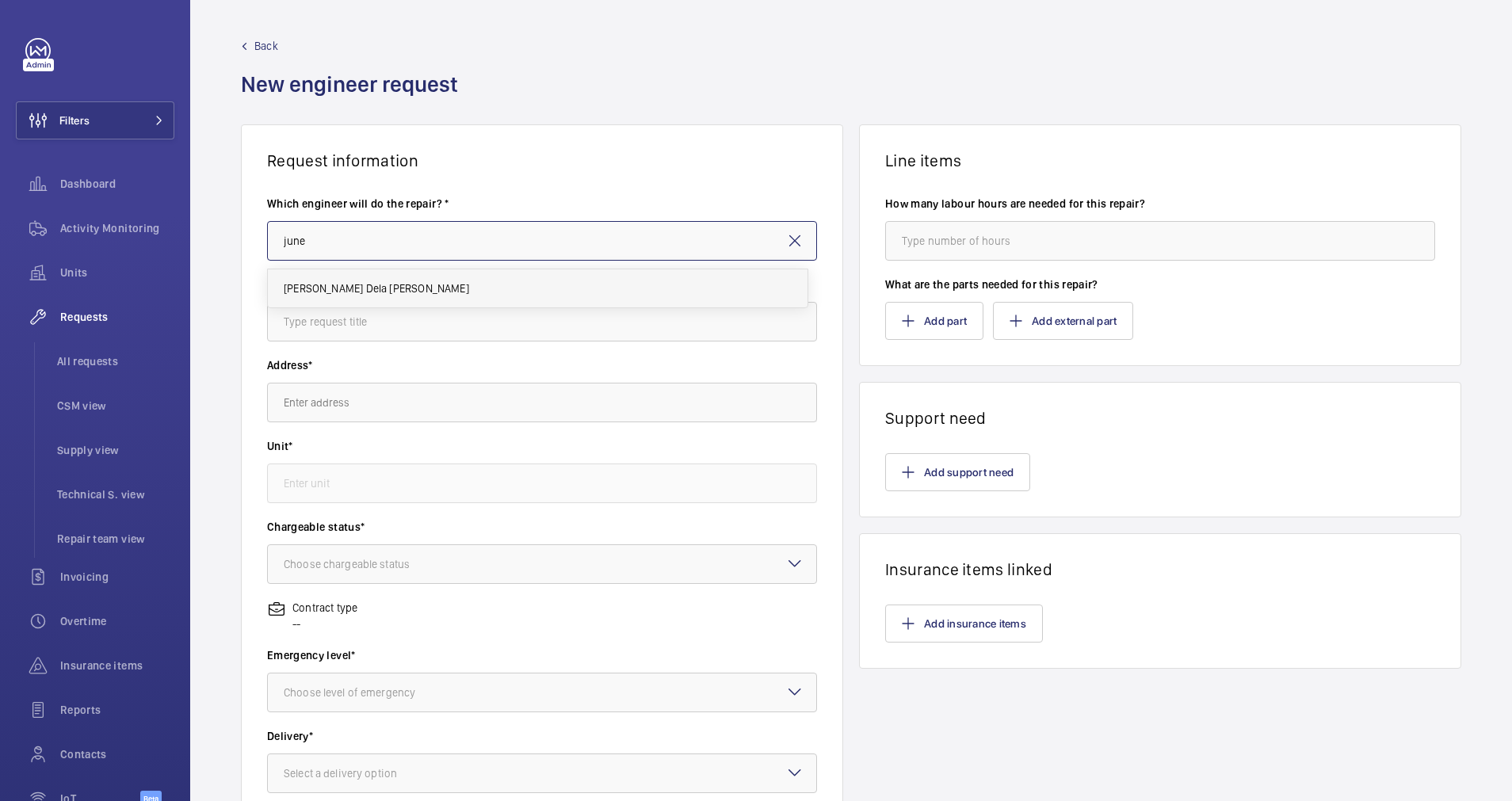
type input "[PERSON_NAME] Dela [PERSON_NAME]"
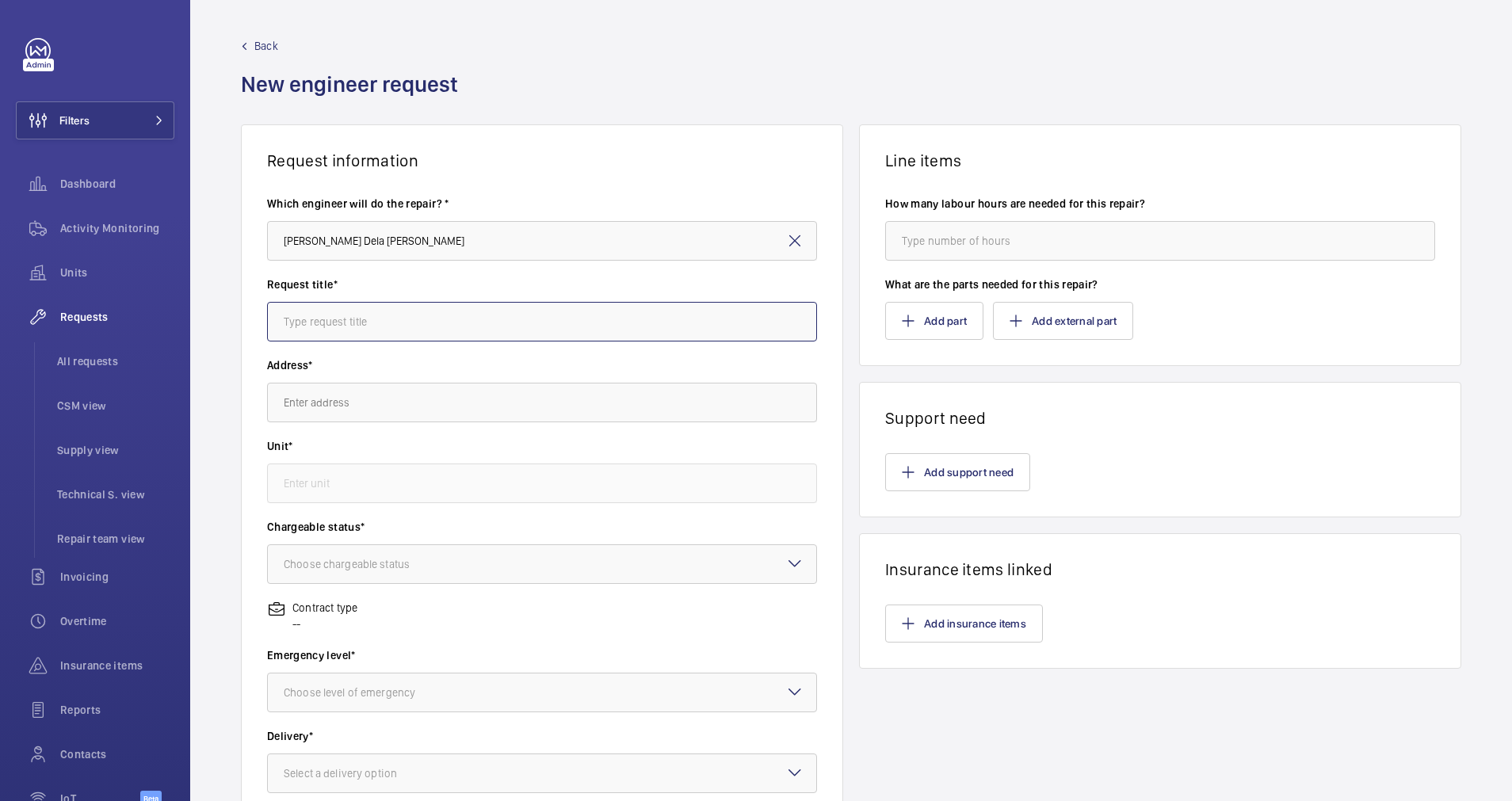
click at [399, 321] on input "text" at bounding box center [542, 321] width 550 height 39
type input "n"
click at [407, 312] on input "Replacement of" at bounding box center [542, 321] width 550 height 39
type input "Replacement of handrail v belts, tension rollers, guide rollers"
click at [357, 397] on input "text" at bounding box center [542, 402] width 550 height 39
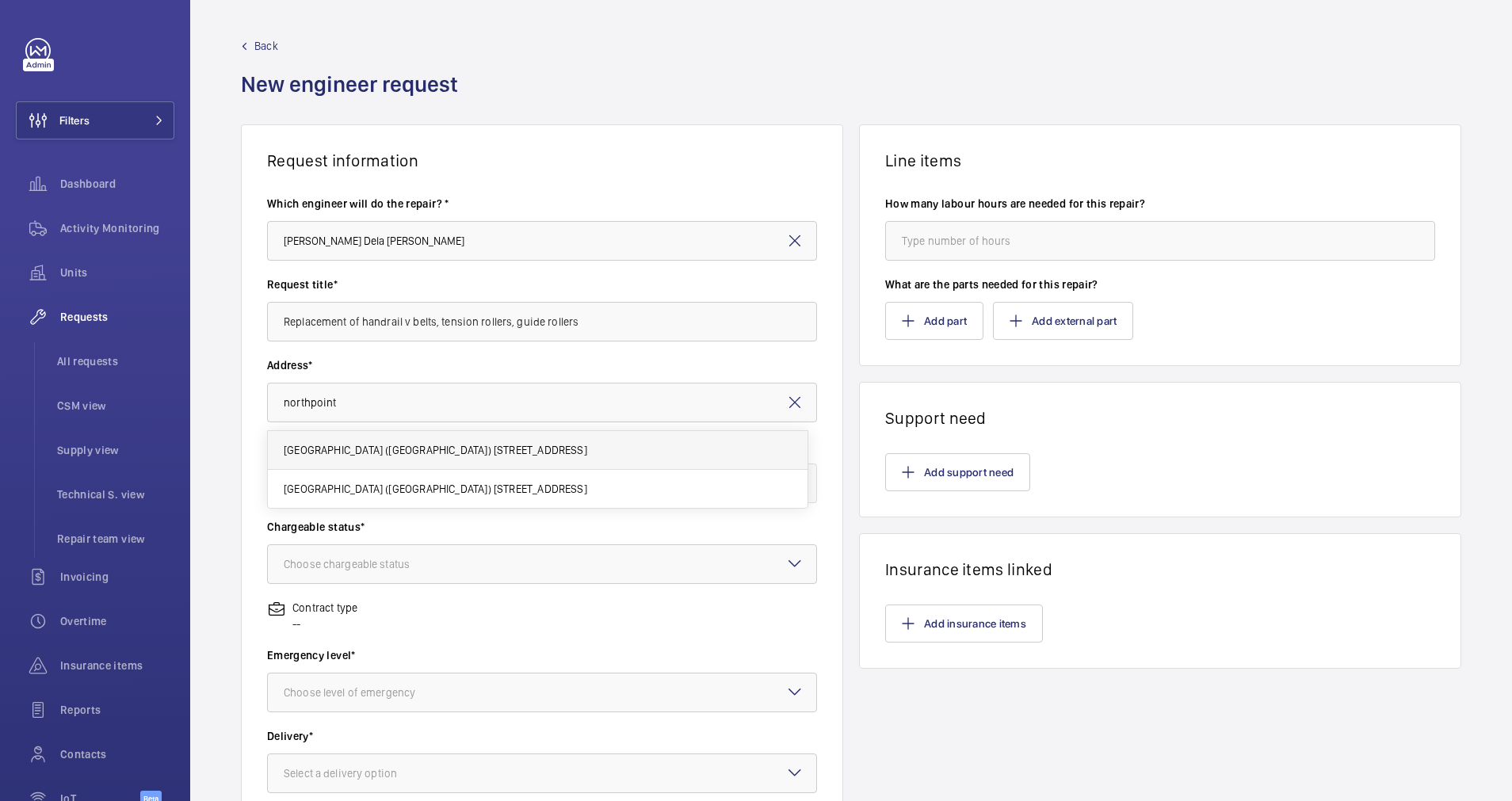
click at [416, 451] on span "[GEOGRAPHIC_DATA] ([GEOGRAPHIC_DATA]) [STREET_ADDRESS]" at bounding box center [436, 449] width 304 height 16
type input "[GEOGRAPHIC_DATA] ([GEOGRAPHIC_DATA]) [STREET_ADDRESS]"
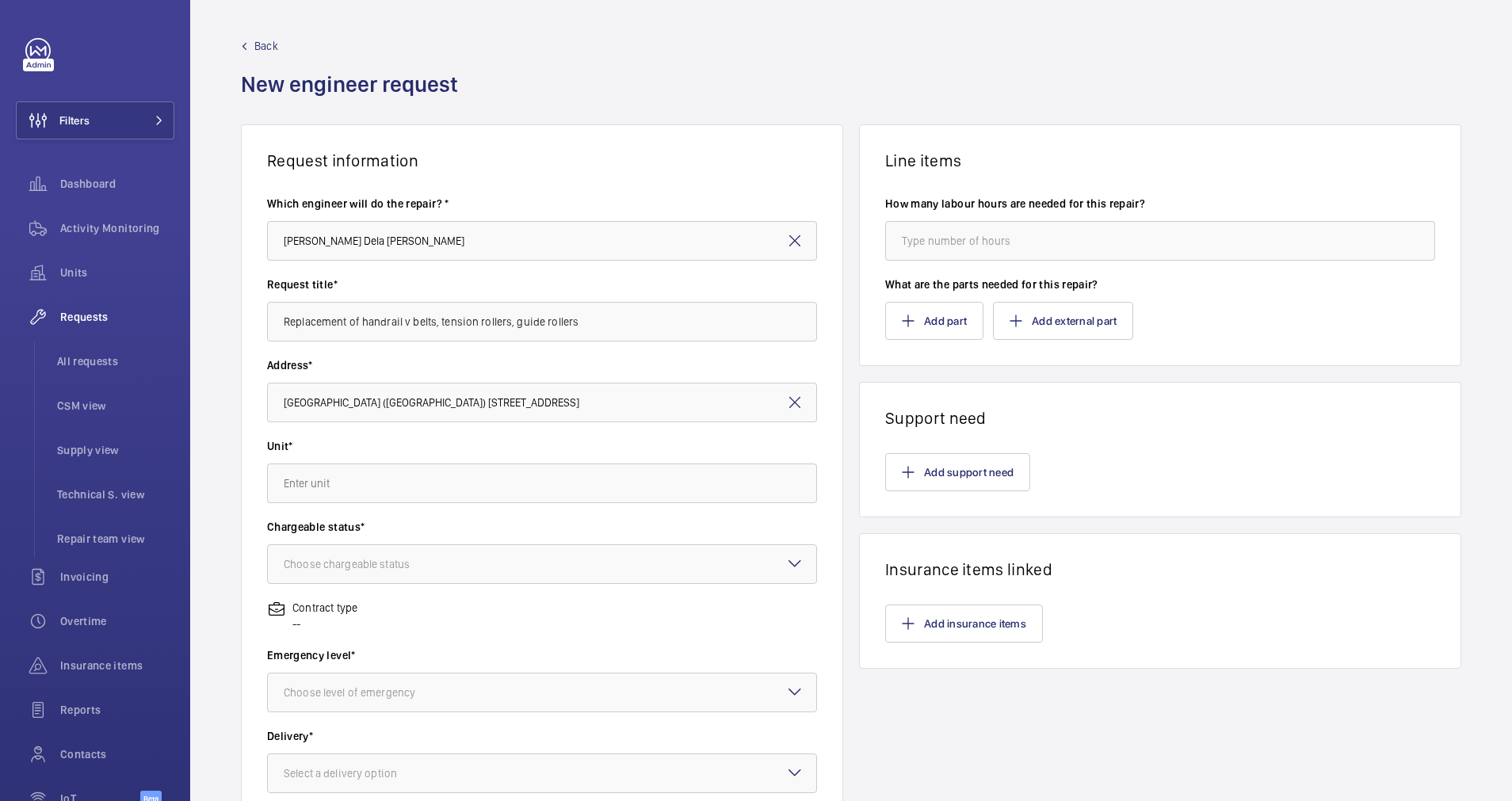
click at [410, 460] on wm-front-autocomplete-dropdown-select "Unit*" at bounding box center [542, 470] width 550 height 65
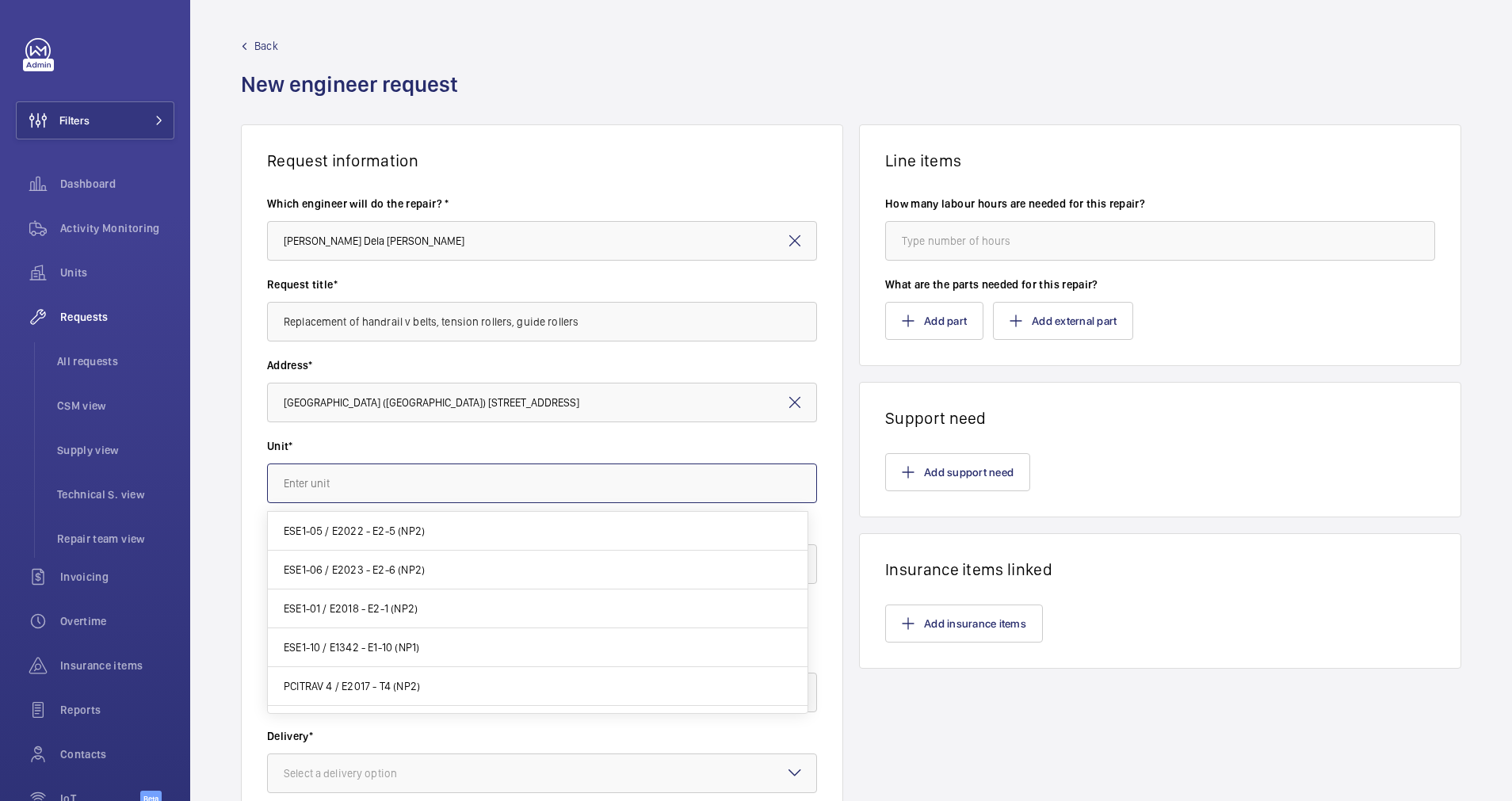
click at [418, 477] on input "text" at bounding box center [542, 483] width 550 height 39
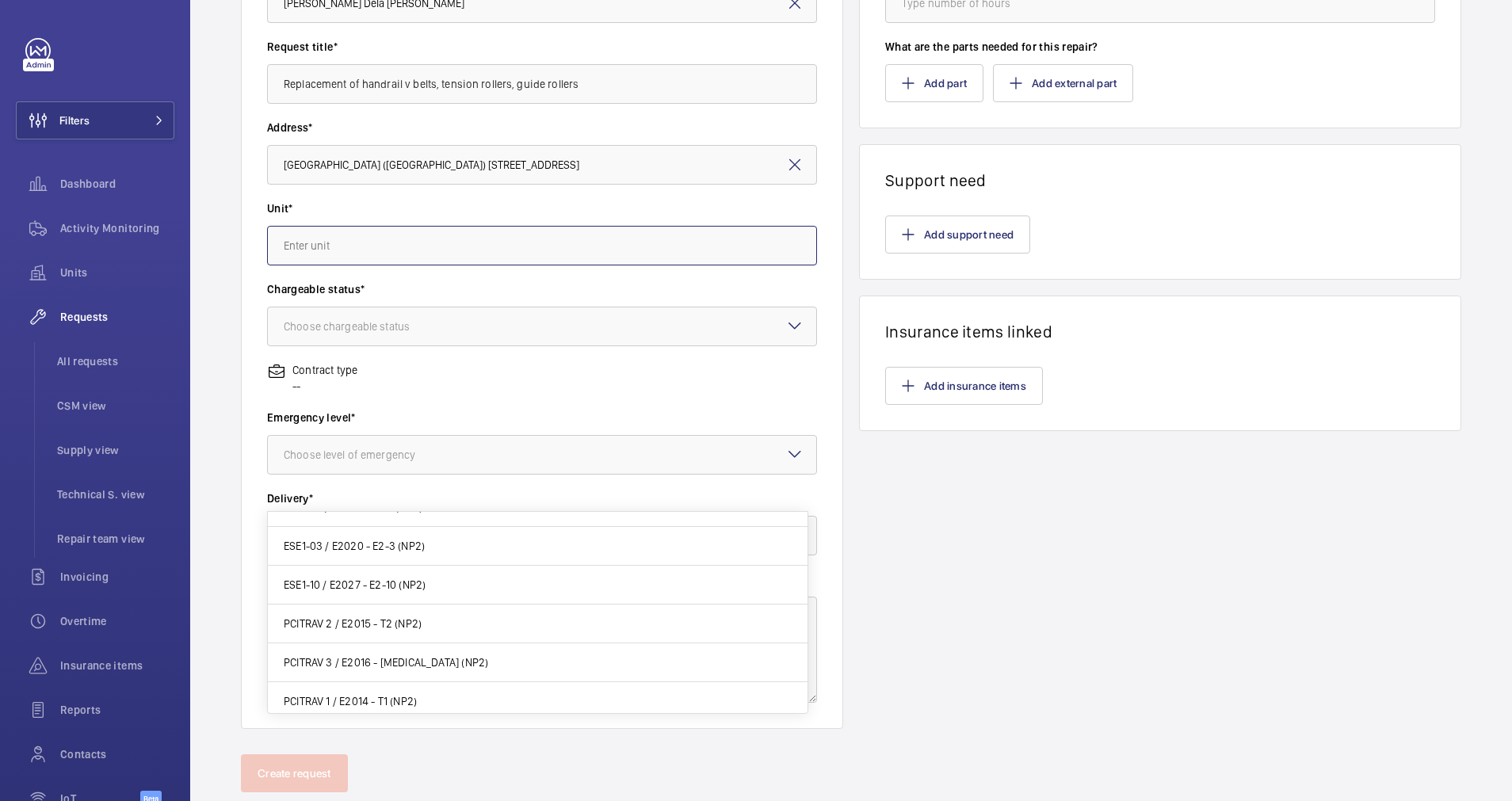
scroll to position [565, 0]
click at [406, 592] on span "ESE1-08 / E2025 - E2-8 (NP2)" at bounding box center [354, 587] width 141 height 16
type input "ESE1-08 / E2025 - E2-8 (NP2)"
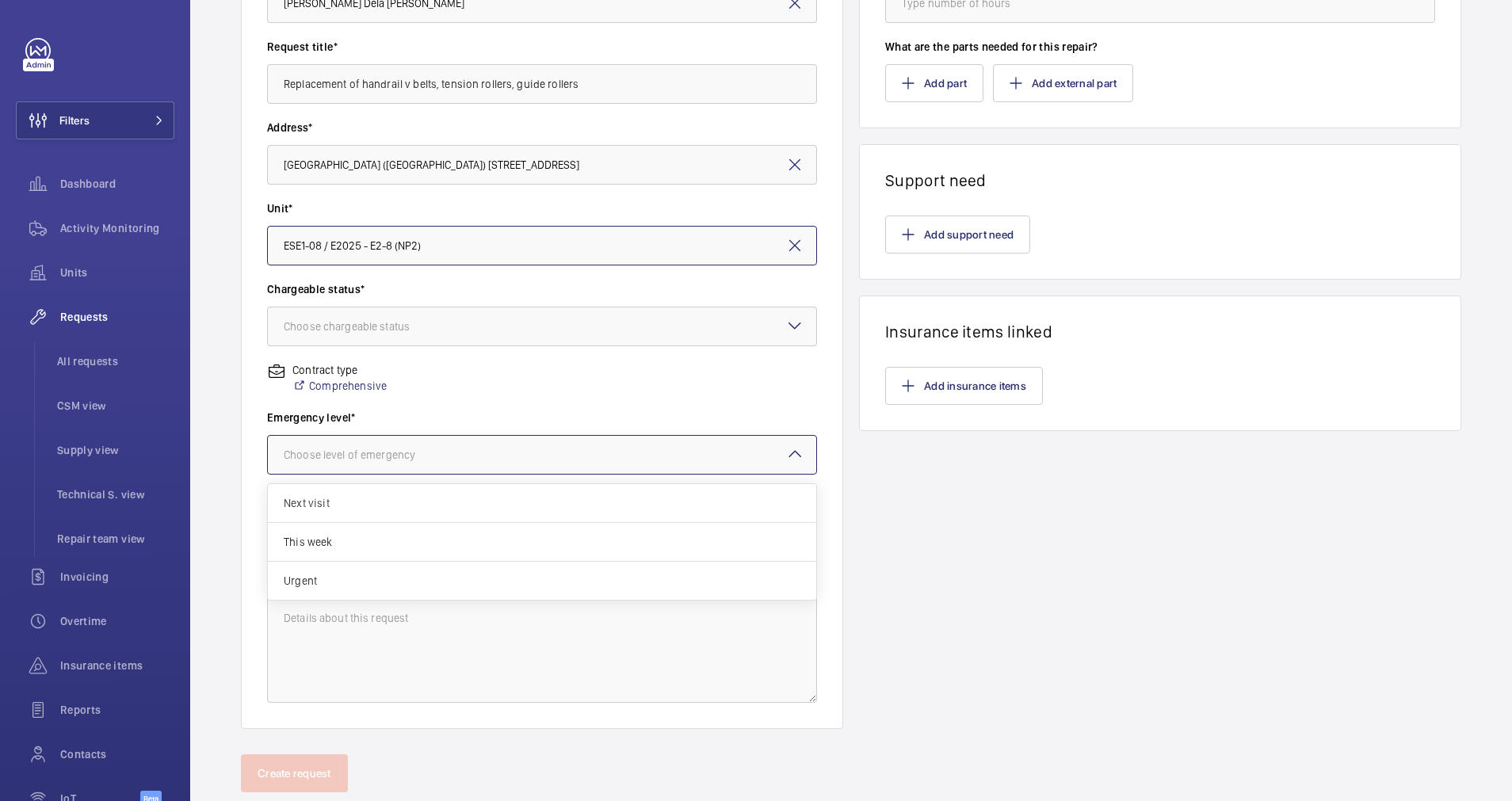
click at [393, 448] on div "Choose level of emergency" at bounding box center [370, 454] width 172 height 16
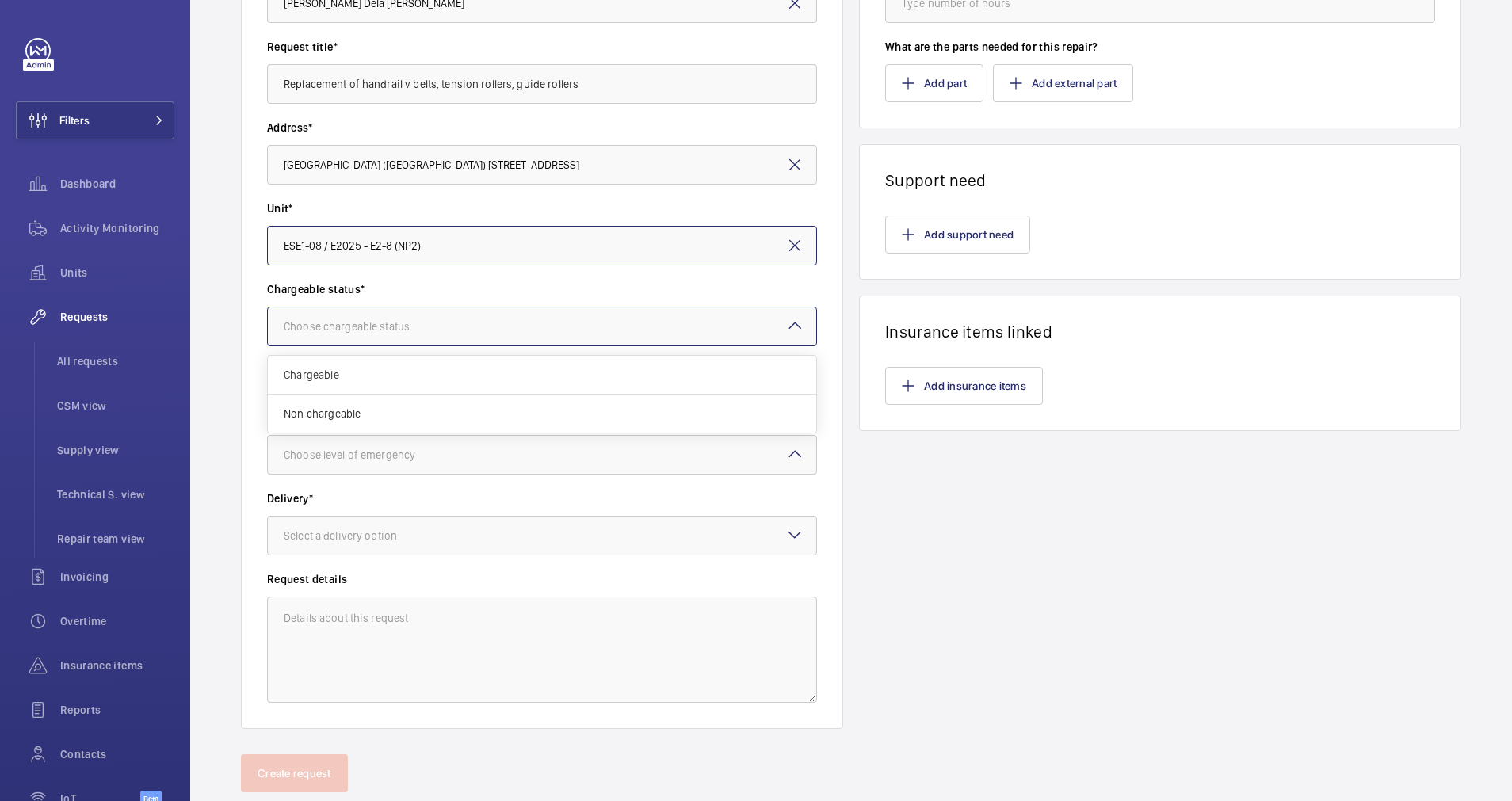
click at [530, 330] on div at bounding box center [542, 326] width 548 height 38
click at [352, 413] on span "Non chargeable" at bounding box center [542, 414] width 516 height 16
click at [429, 461] on div "Choose level of emergency" at bounding box center [370, 454] width 172 height 16
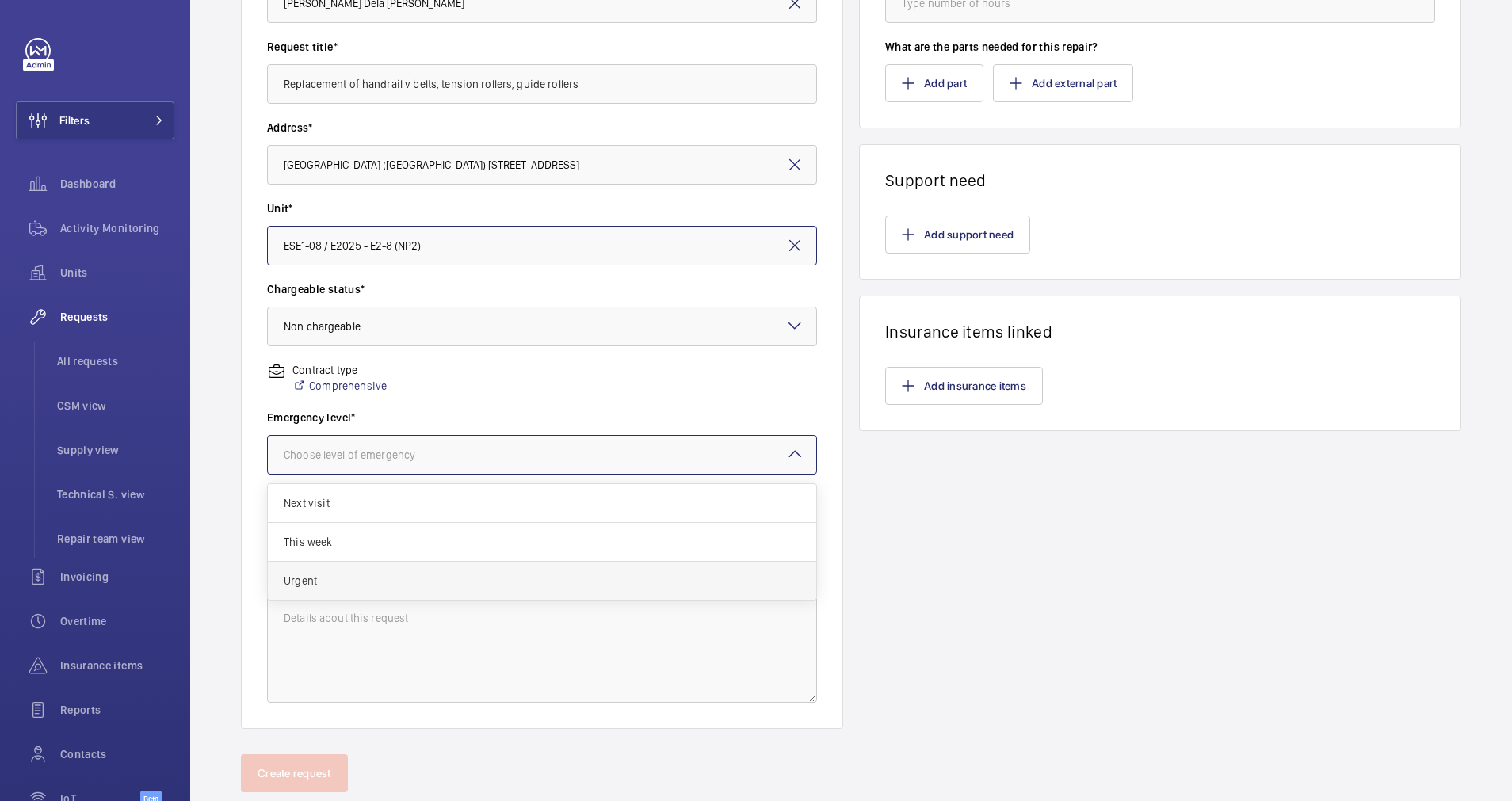
click at [295, 579] on span "Urgent" at bounding box center [542, 580] width 516 height 16
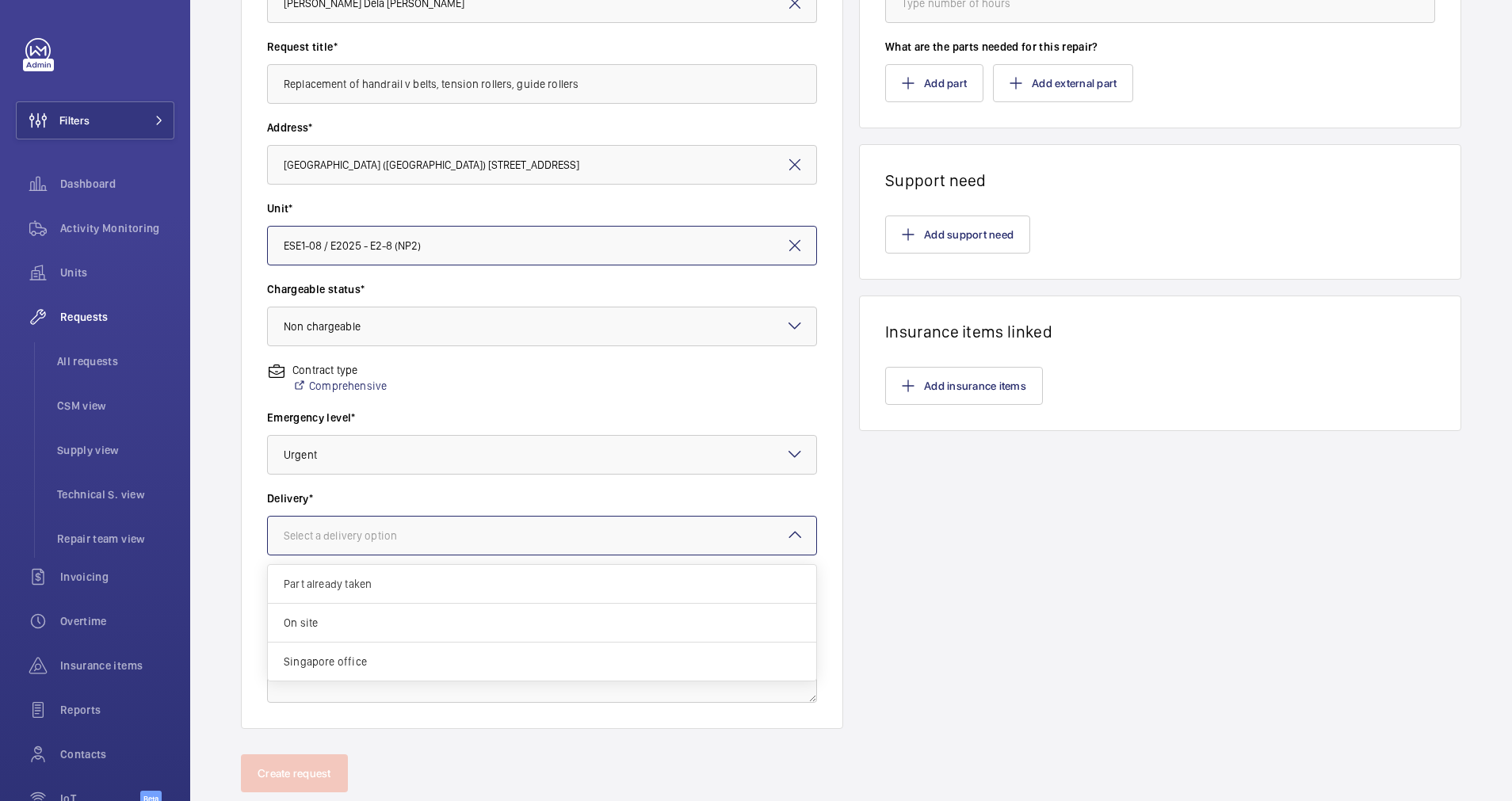
click at [337, 534] on div "Select a delivery option" at bounding box center [360, 535] width 153 height 16
click at [329, 585] on span "Part already taken" at bounding box center [542, 583] width 516 height 16
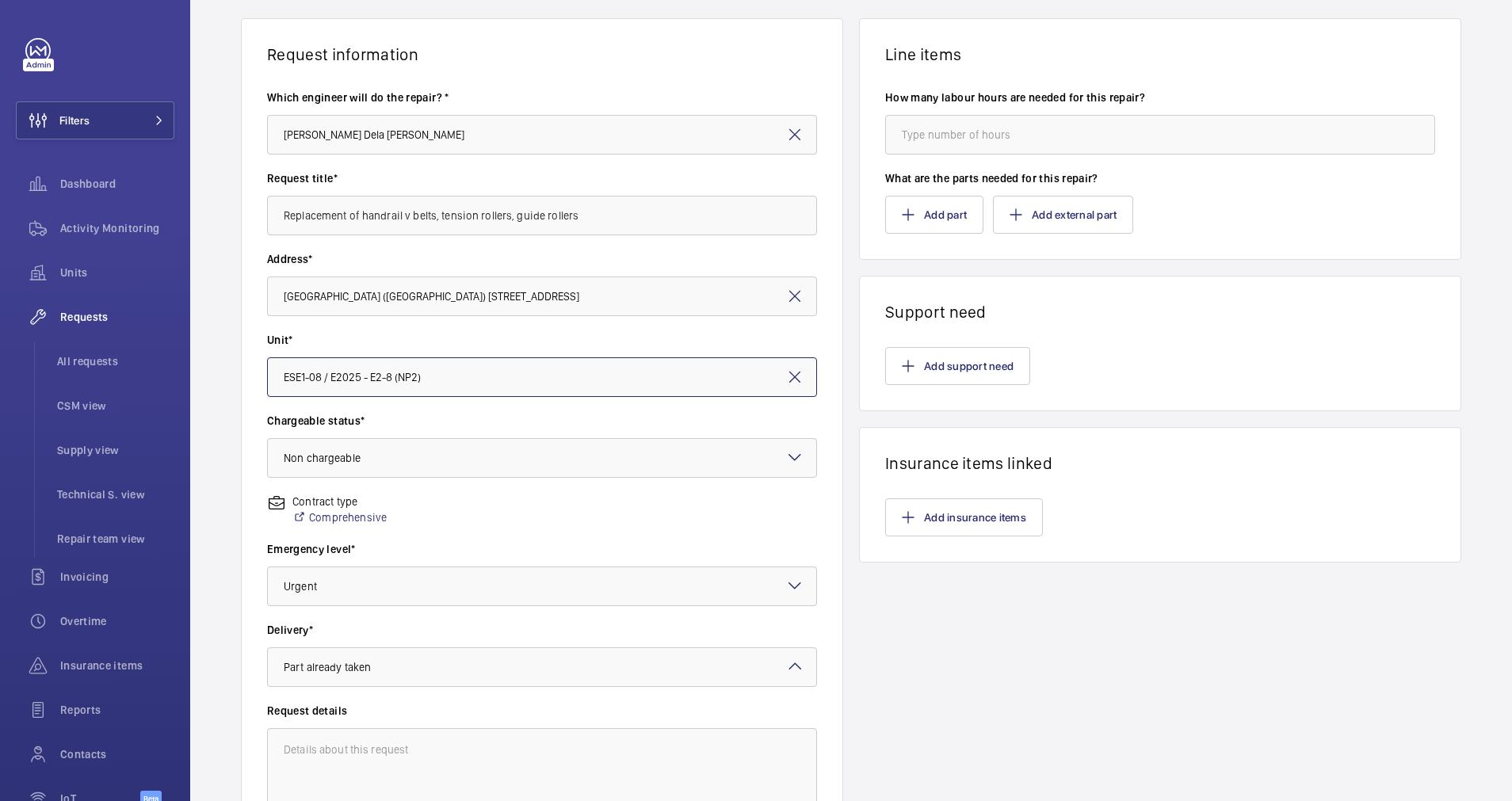
scroll to position [0, 0]
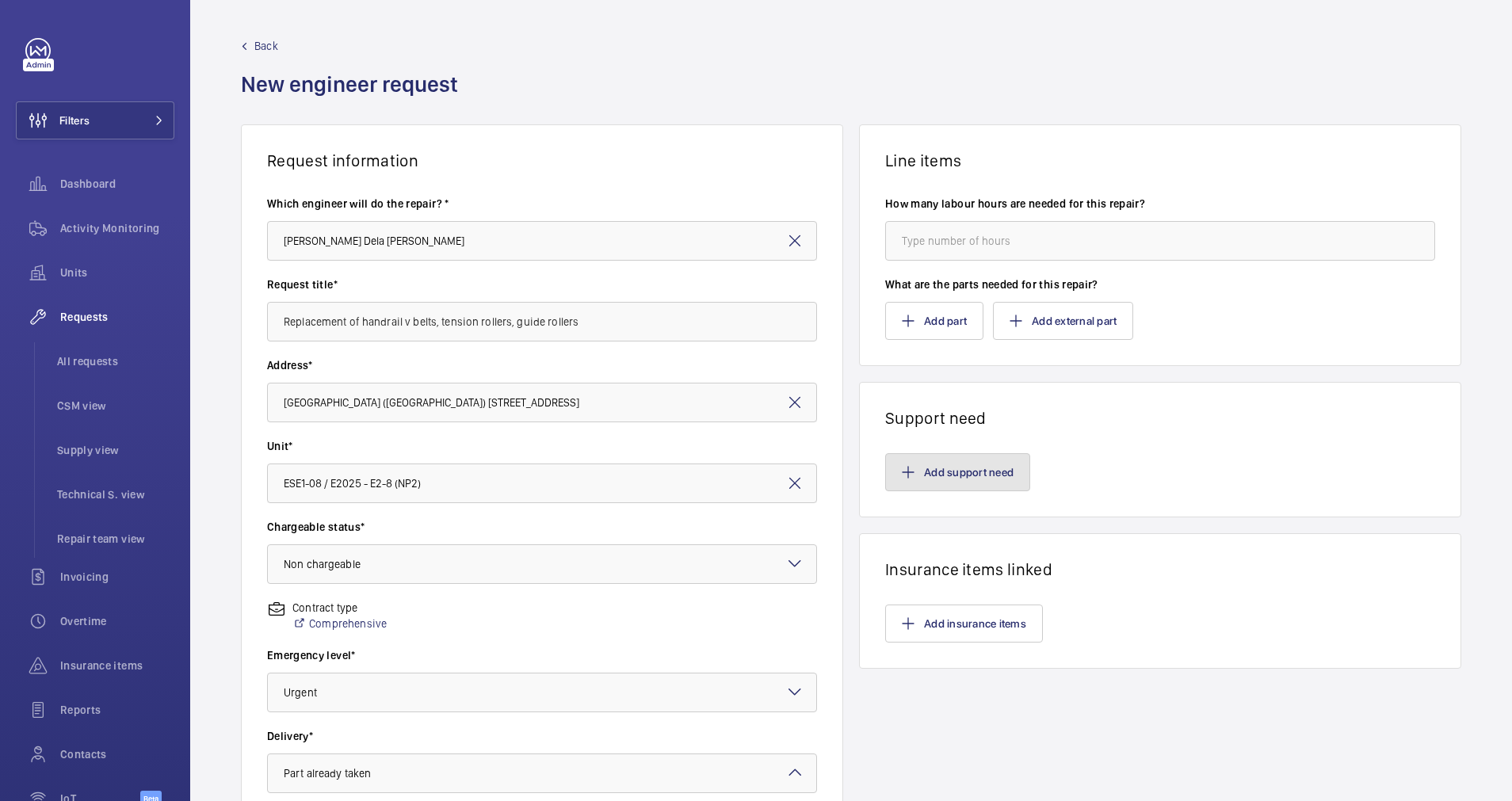
click at [954, 468] on button "Add support need" at bounding box center [957, 472] width 145 height 38
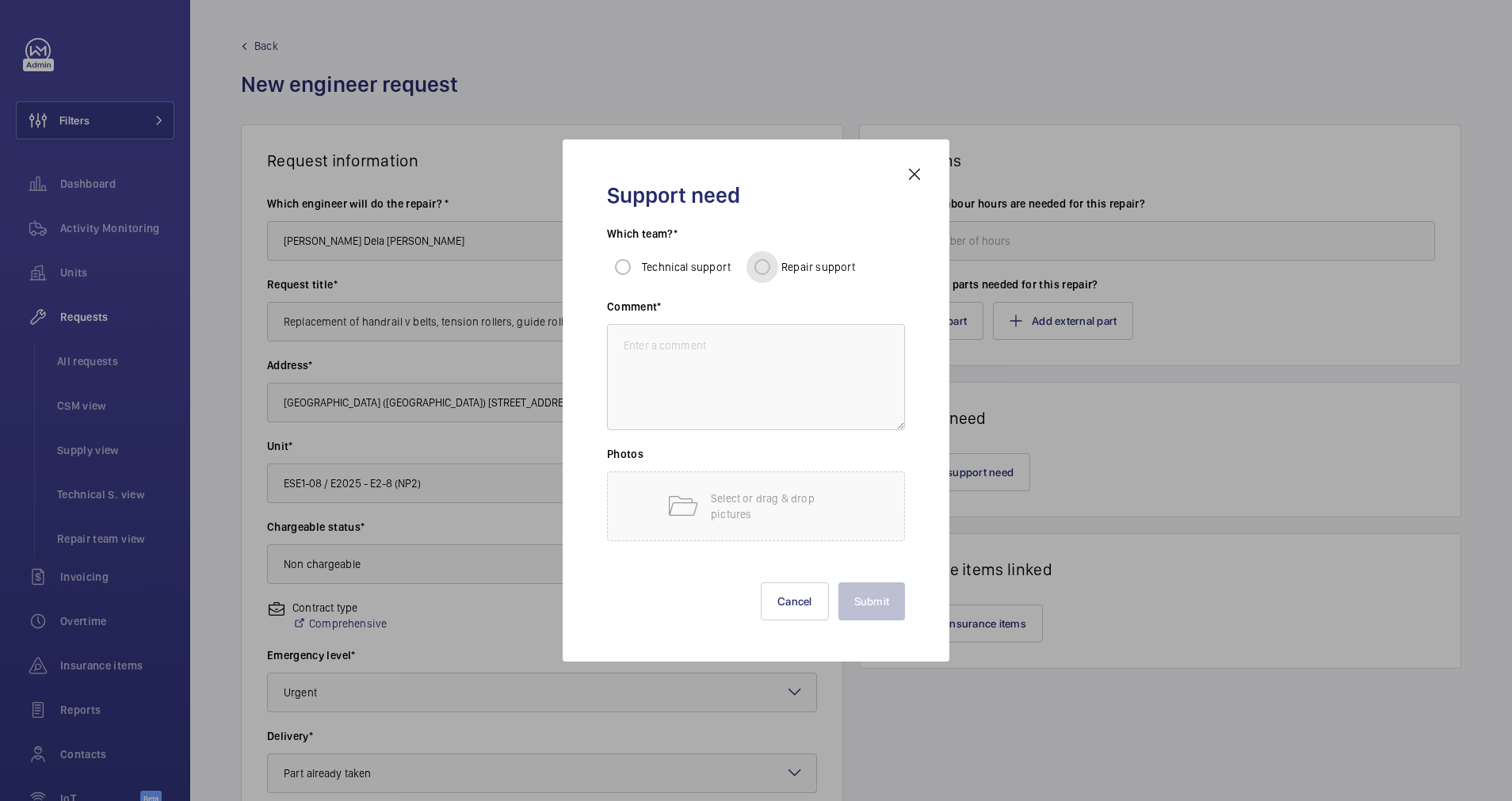
click at [759, 260] on input "Repair support" at bounding box center [762, 267] width 32 height 32
radio input "true"
click at [741, 366] on textarea at bounding box center [756, 377] width 298 height 106
type textarea "subcontractor"
click at [875, 616] on button "Submit" at bounding box center [871, 601] width 67 height 38
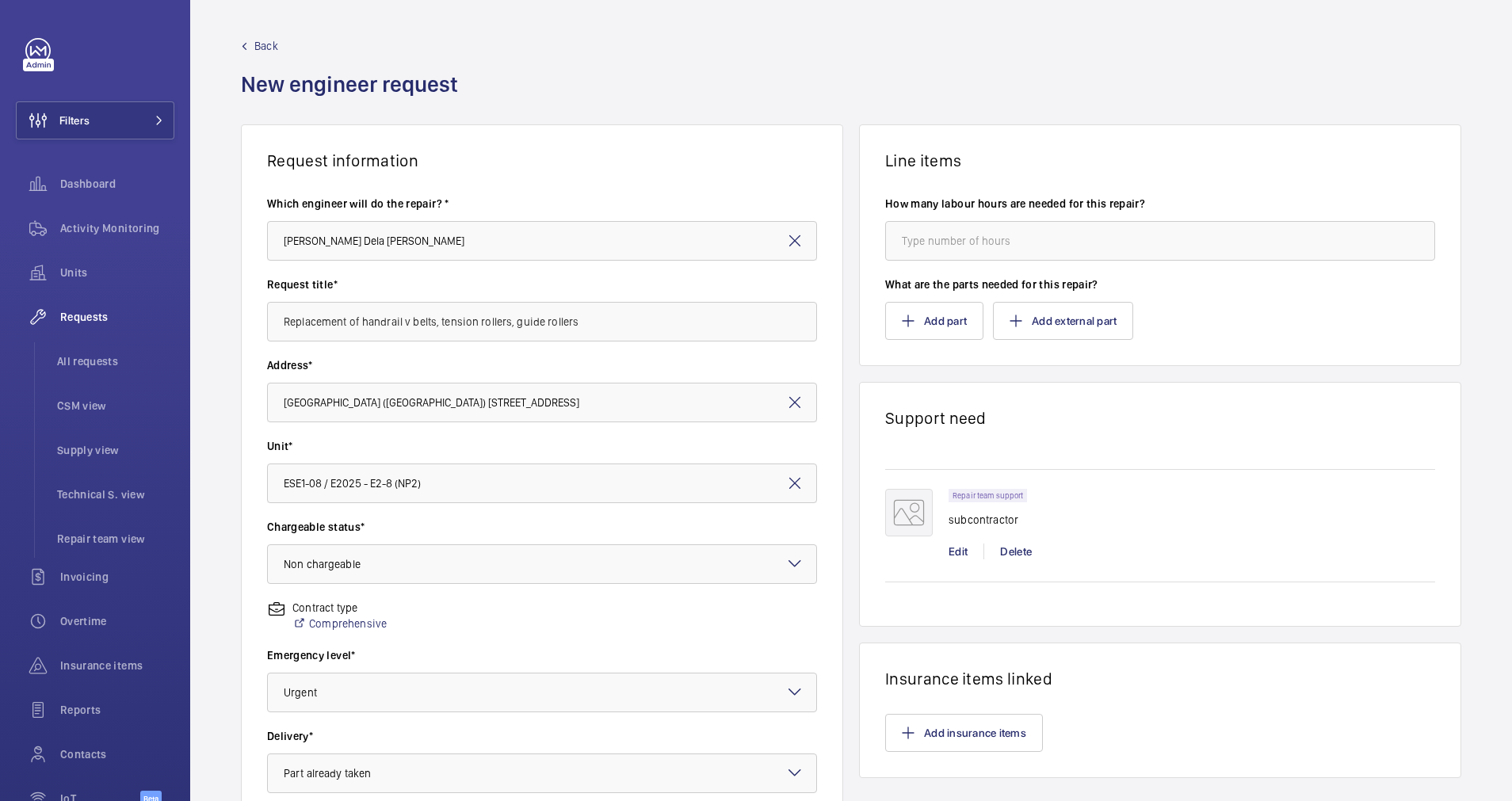
scroll to position [280, 0]
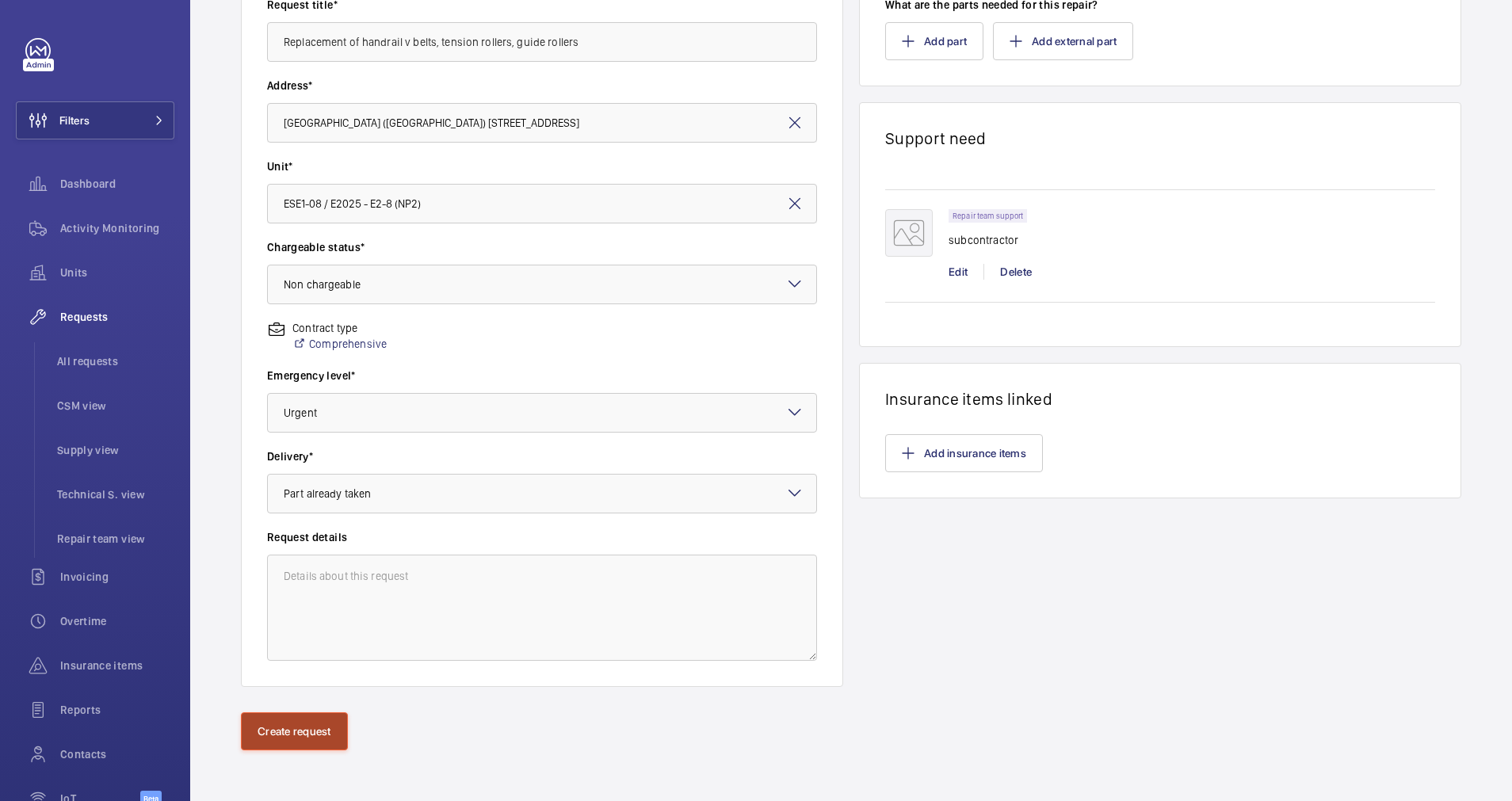
click at [252, 728] on button "Create request" at bounding box center [294, 731] width 107 height 38
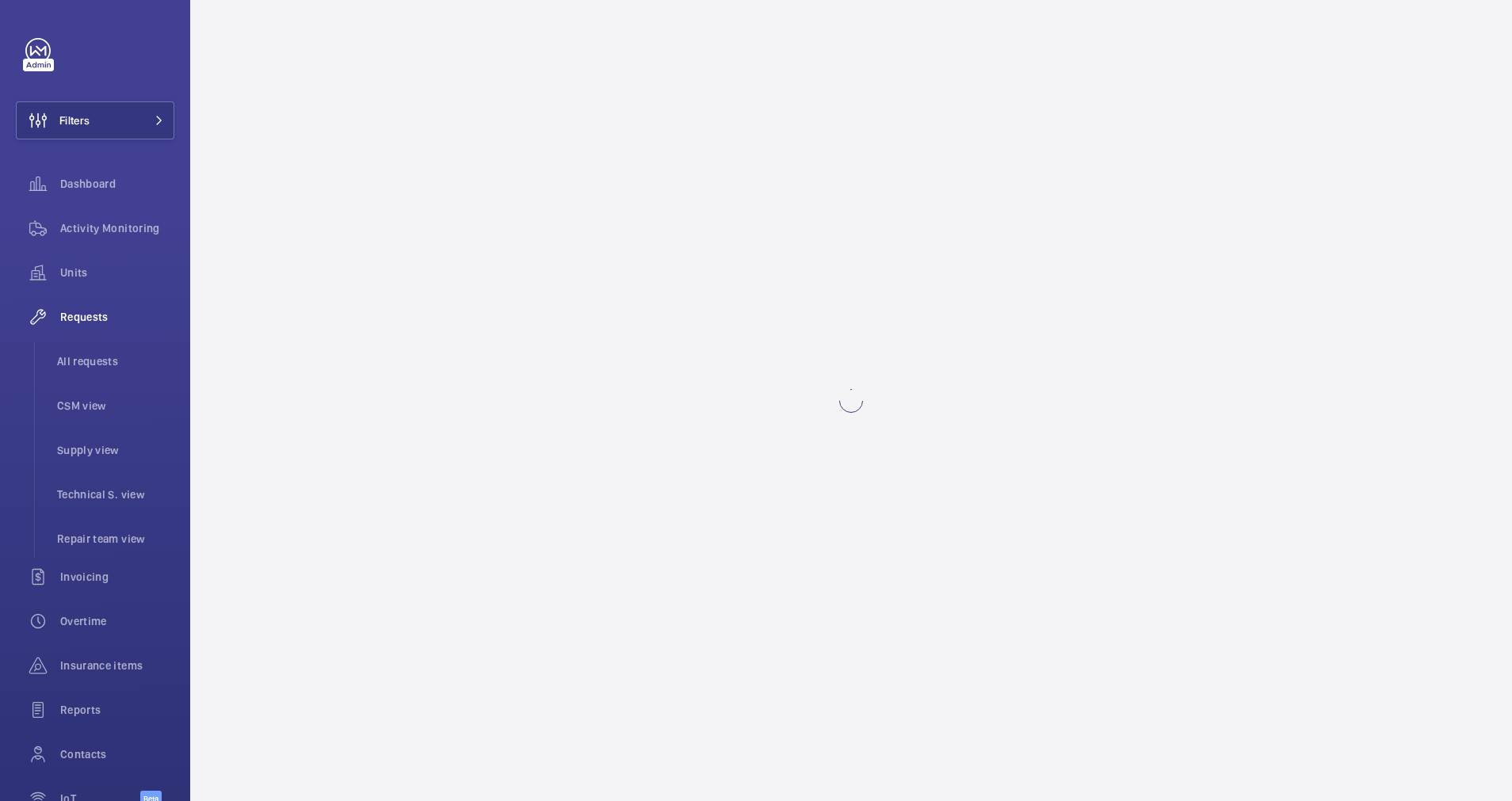
scroll to position [0, 0]
